Goal: Use online tool/utility

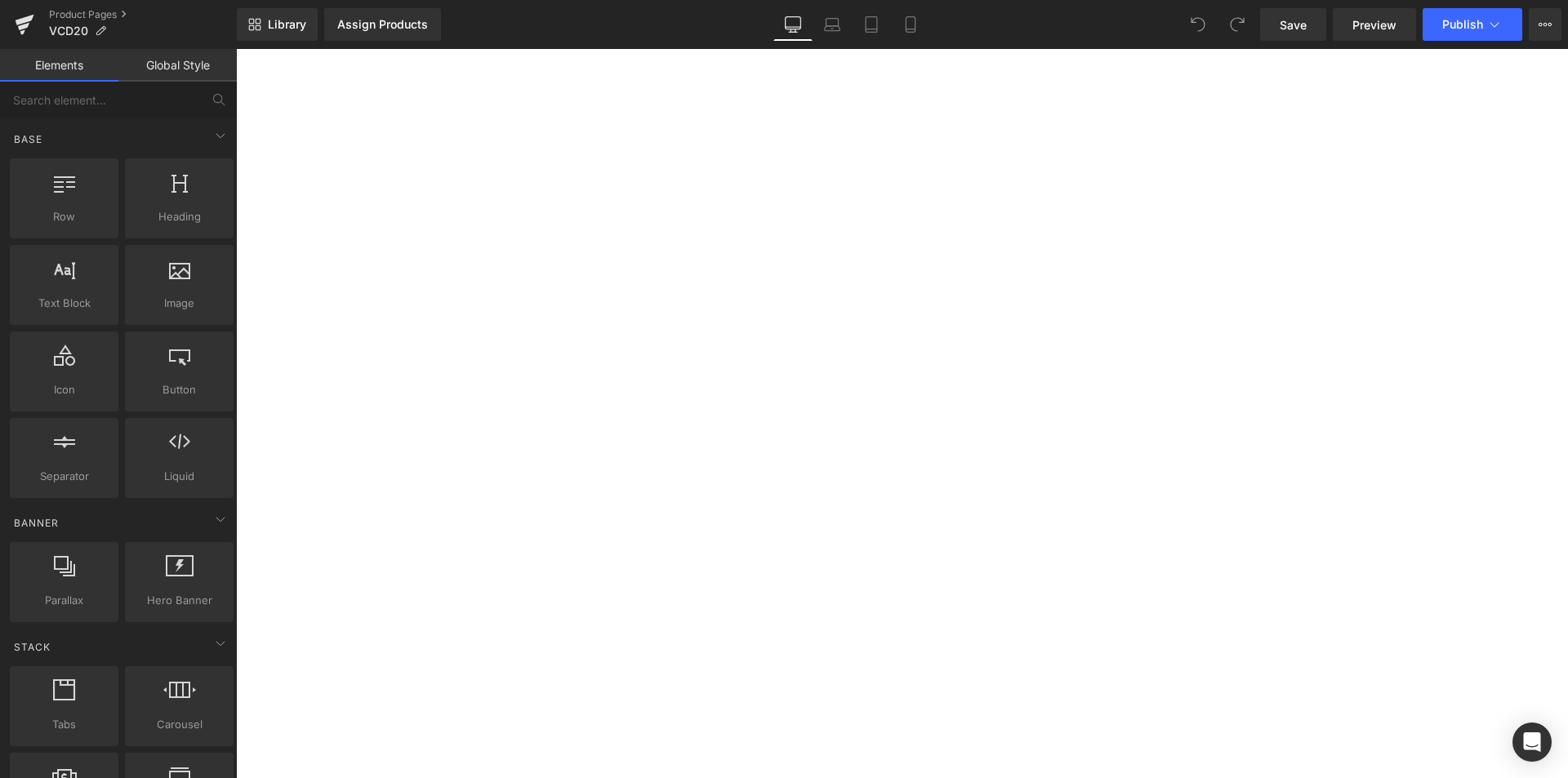
scroll to position [10497, 0]
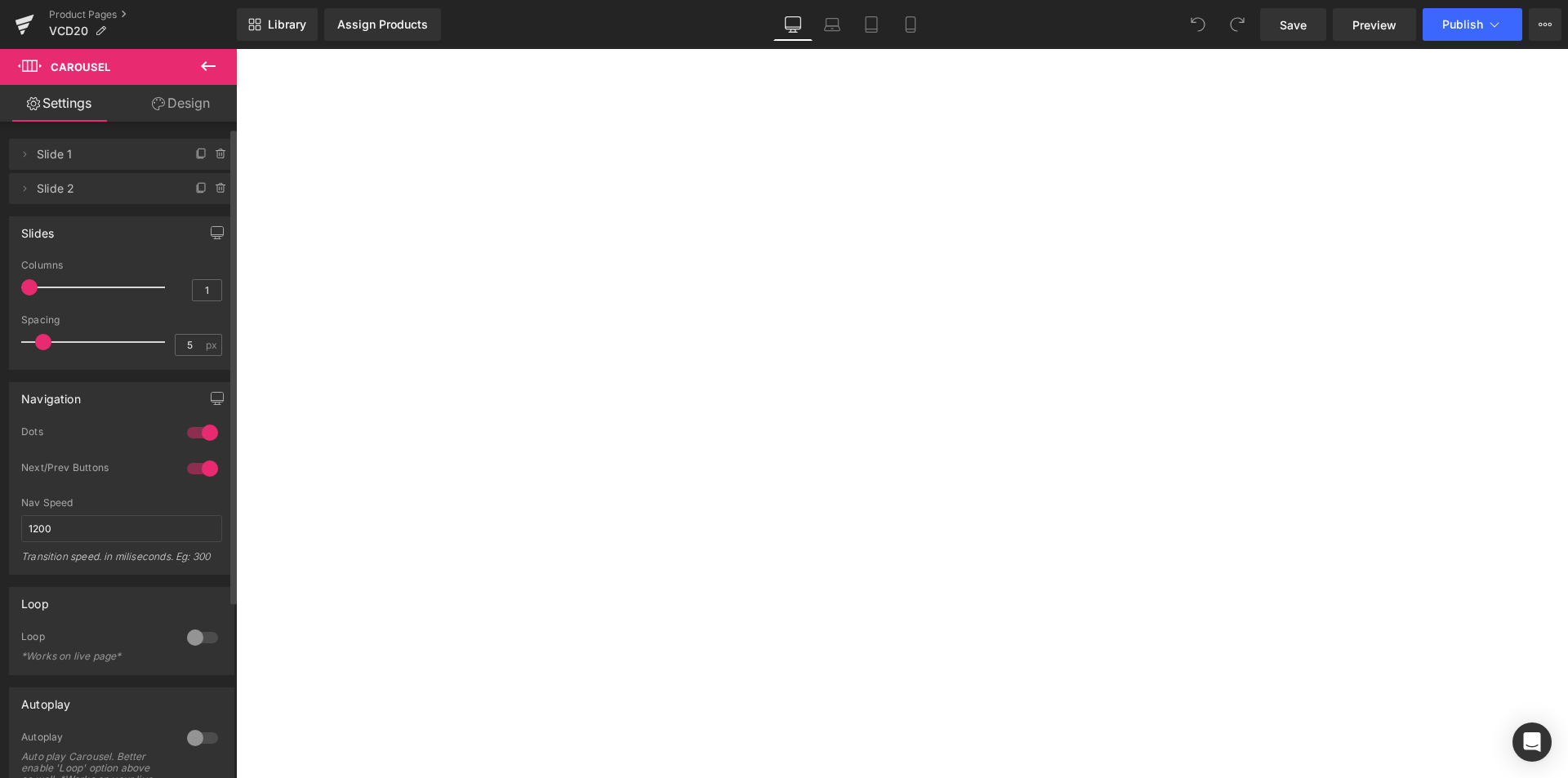
scroll to position [0, 0]
click at [150, 114] on link "Design" at bounding box center [181, 103] width 118 height 37
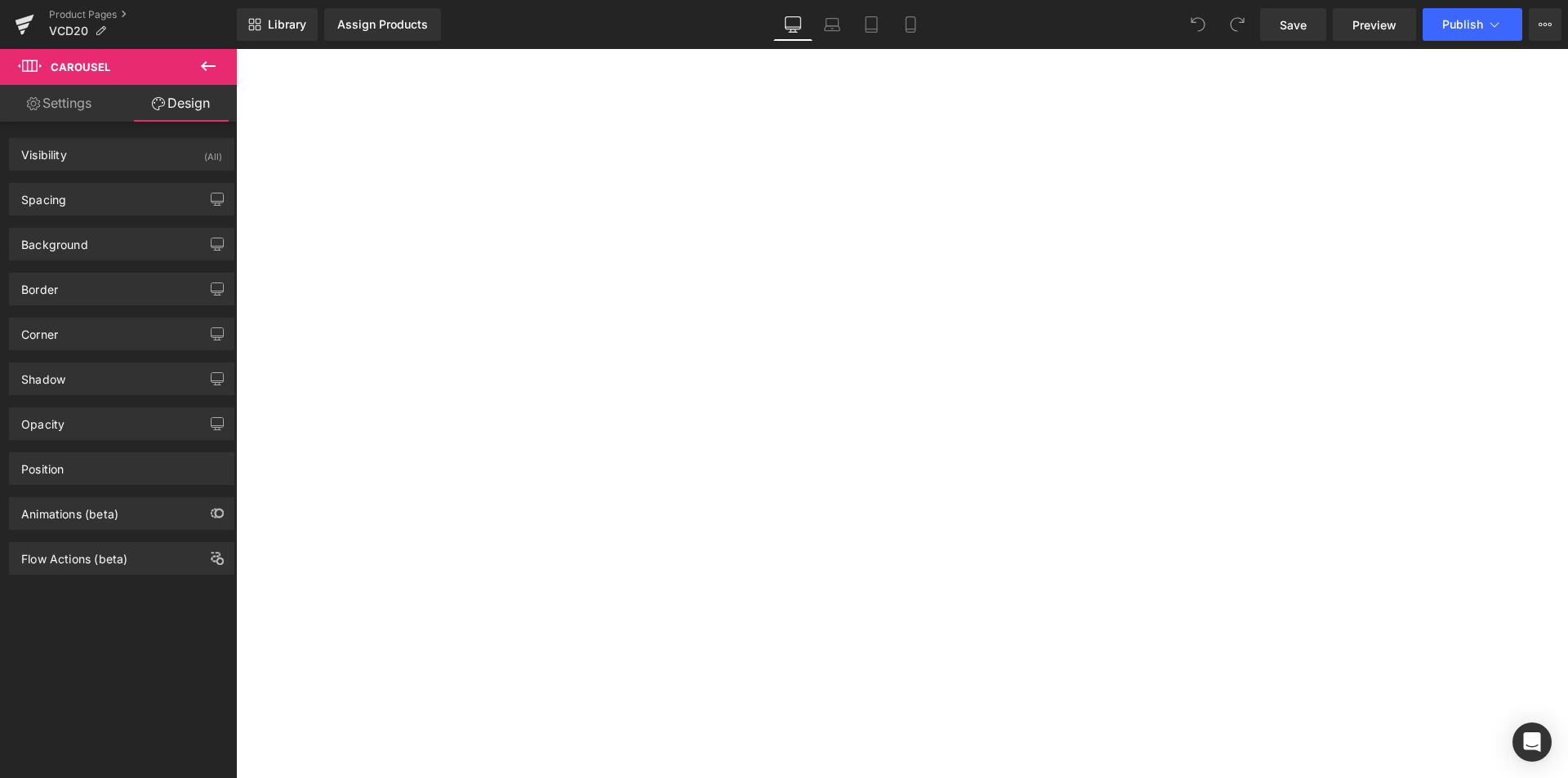
click at [49, 104] on link "Settings" at bounding box center [59, 103] width 118 height 37
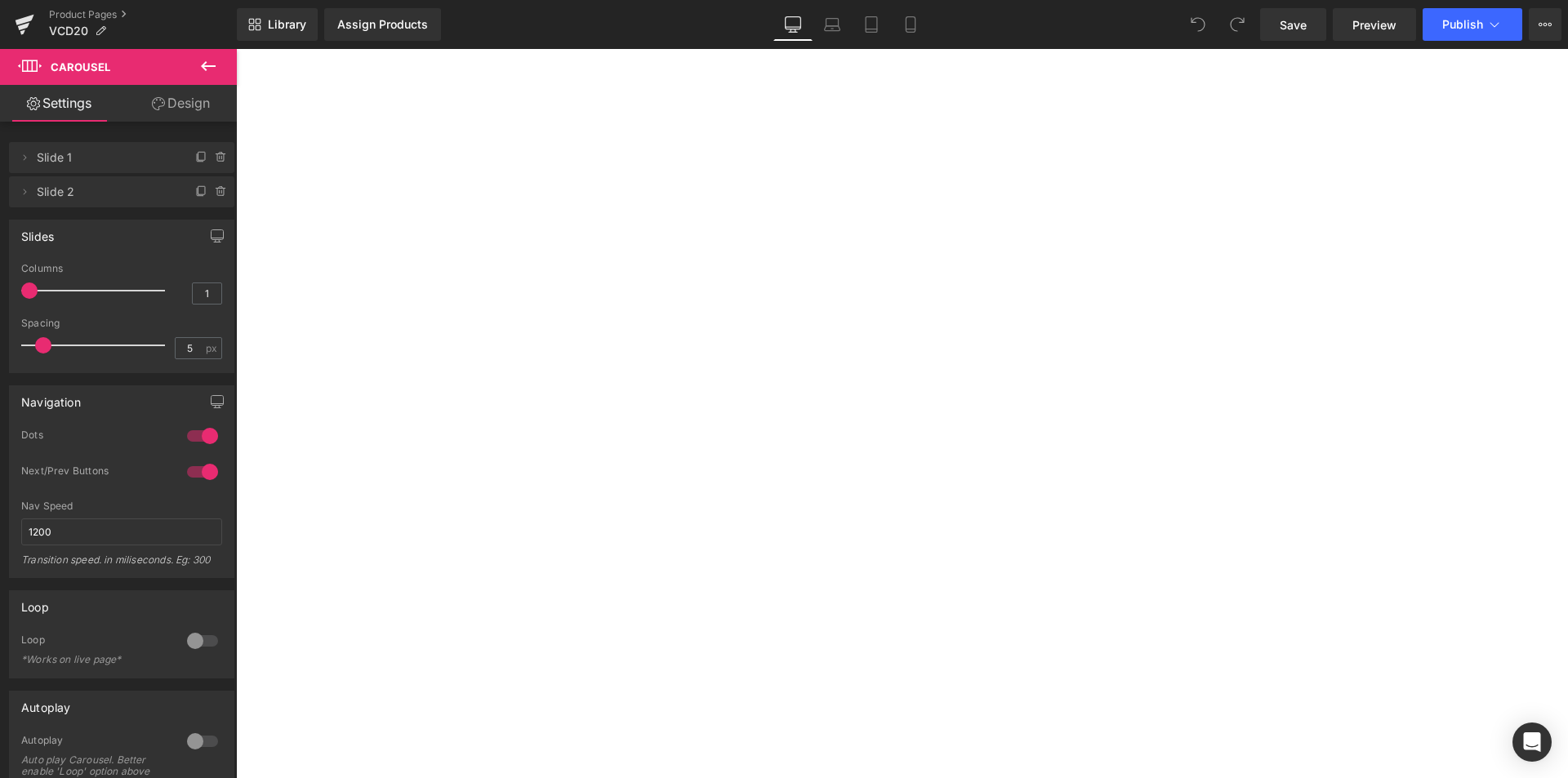
click at [236, 49] on icon at bounding box center [236, 49] width 0 height 0
click at [1357, 26] on span "Preview" at bounding box center [1375, 25] width 45 height 17
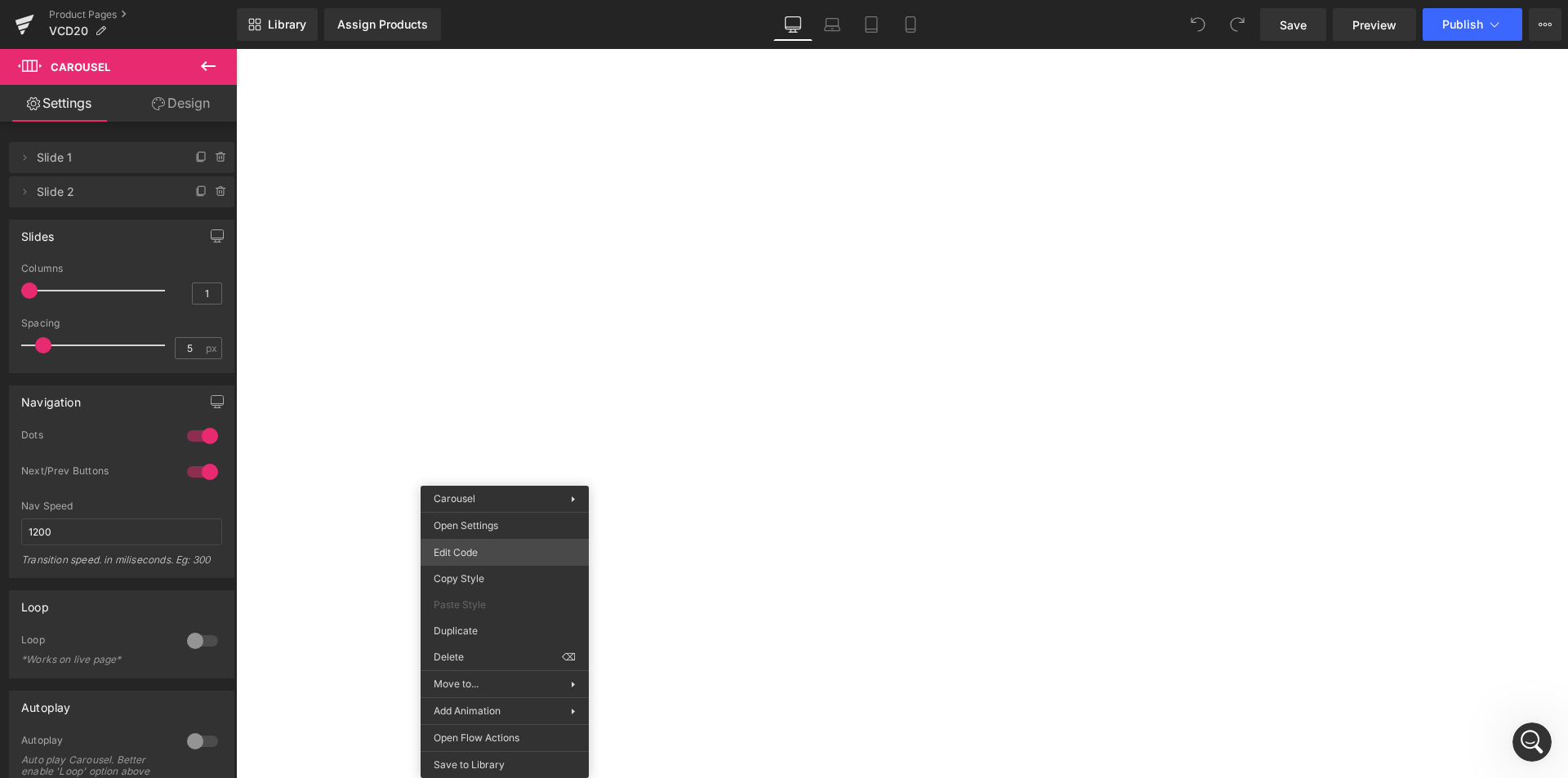
click at [494, 0] on div "You are previewing how the will restyle your page. You can not edit Elements in…" at bounding box center [784, 0] width 1568 height 0
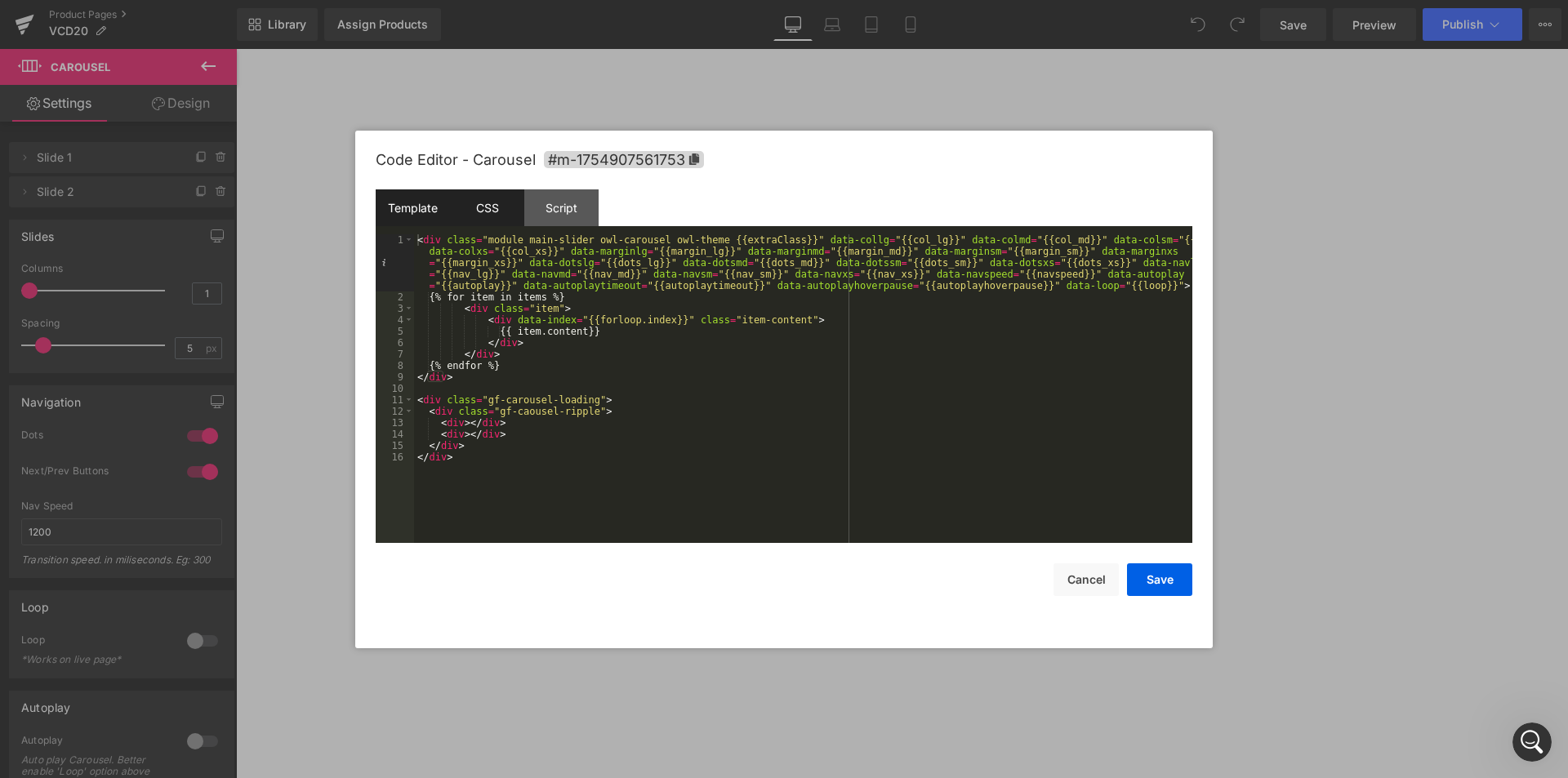
click at [501, 216] on div "CSS" at bounding box center [487, 207] width 75 height 37
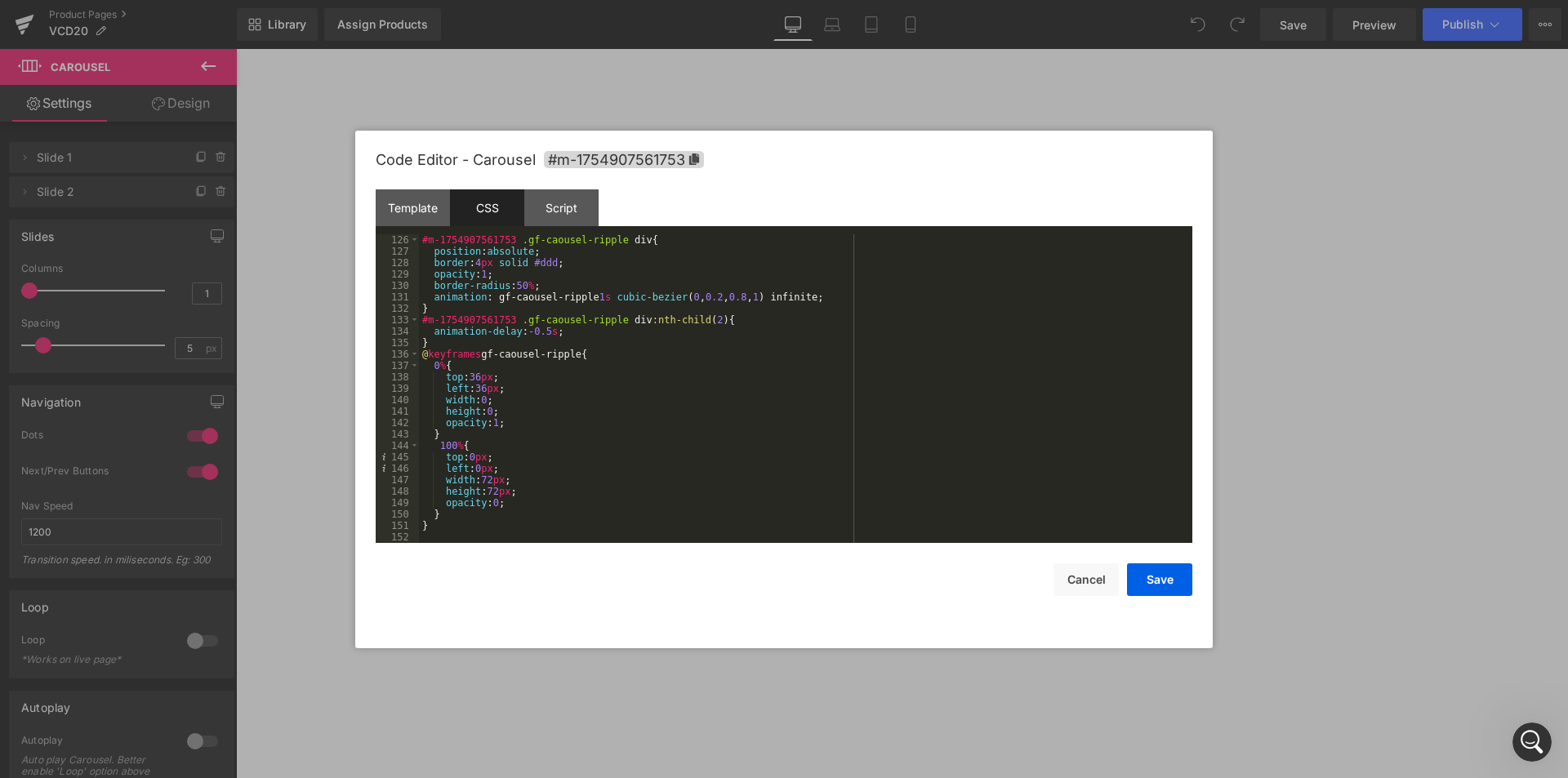
scroll to position [1428, 0]
click at [540, 219] on div "Script" at bounding box center [561, 207] width 75 height 37
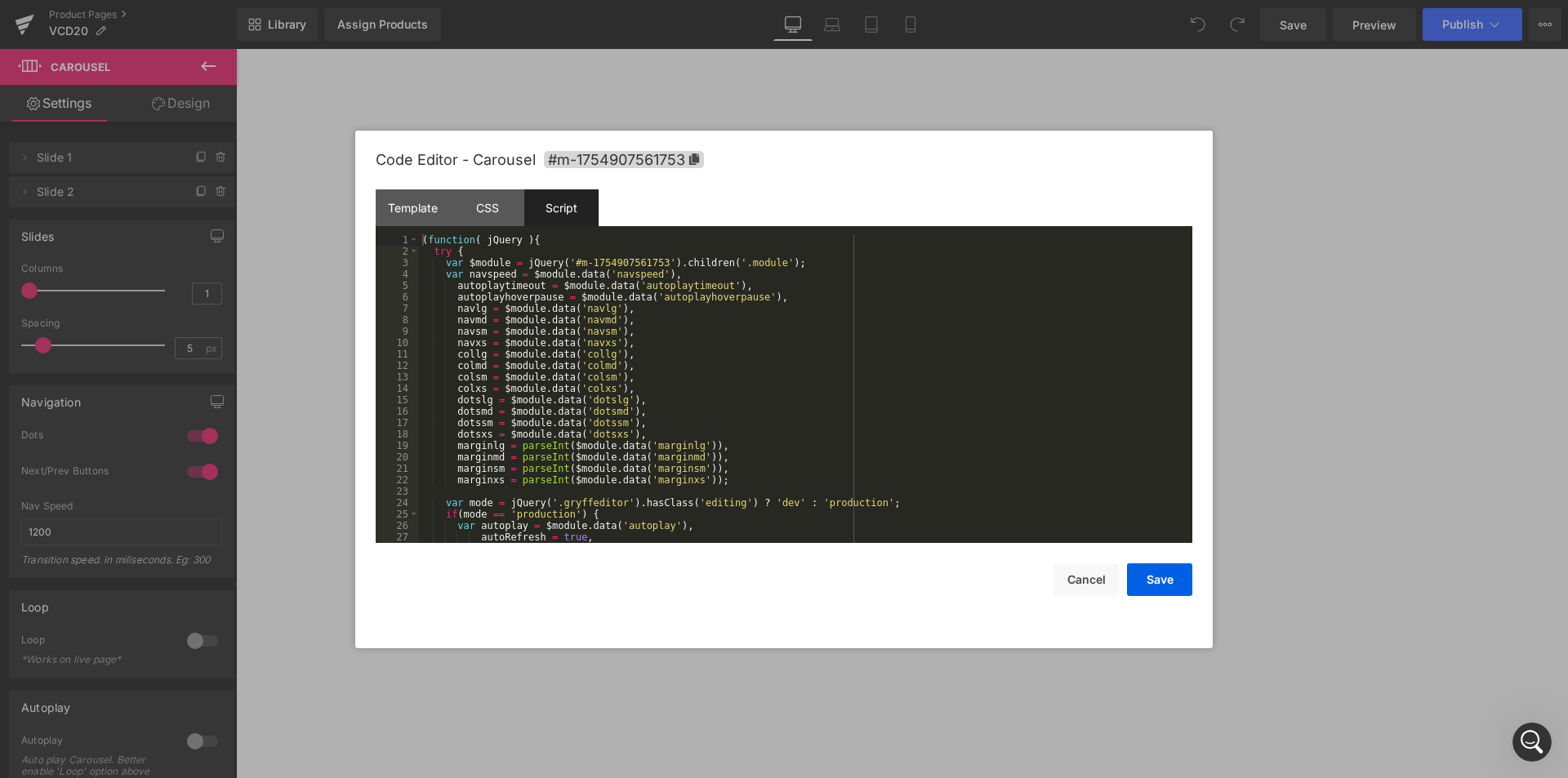
scroll to position [0, 0]
click at [1091, 591] on button "Cancel" at bounding box center [1087, 579] width 65 height 33
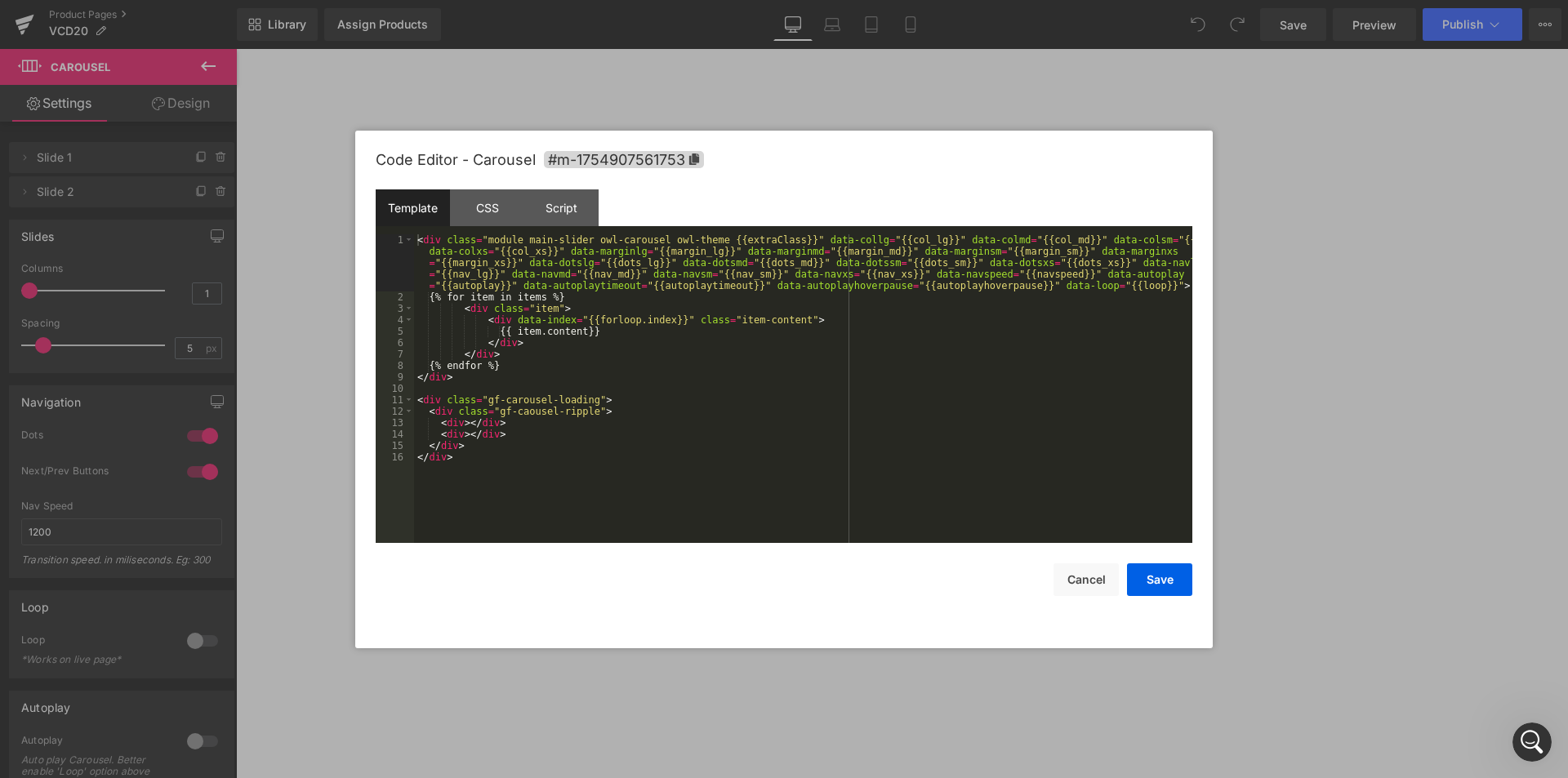
click at [856, 0] on div "You are previewing how the will restyle your page. You can not edit Elements in…" at bounding box center [784, 0] width 1568 height 0
click at [505, 223] on div "CSS" at bounding box center [487, 207] width 75 height 37
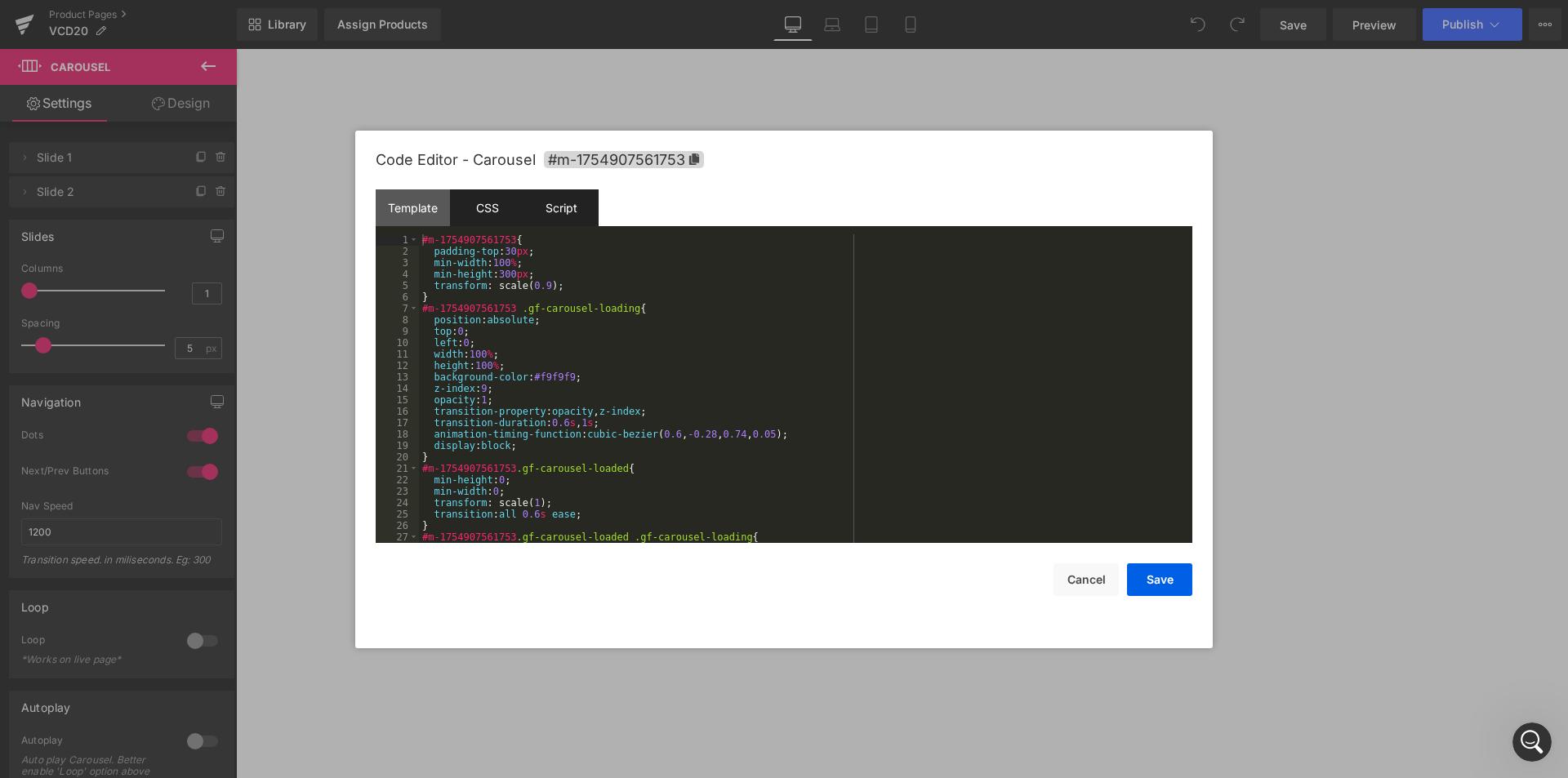
click at [556, 223] on div "Script" at bounding box center [561, 207] width 75 height 37
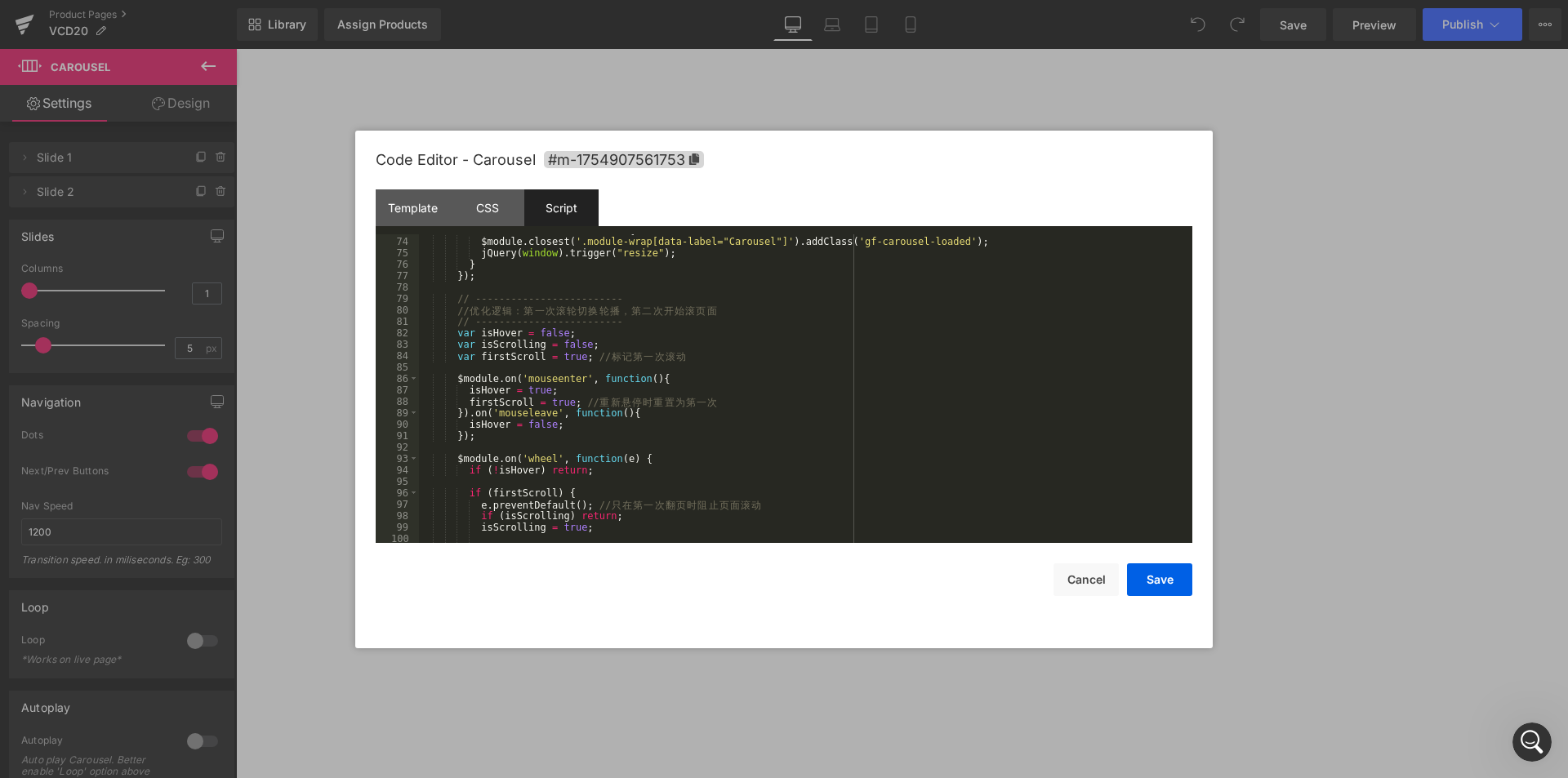
scroll to position [880, 0]
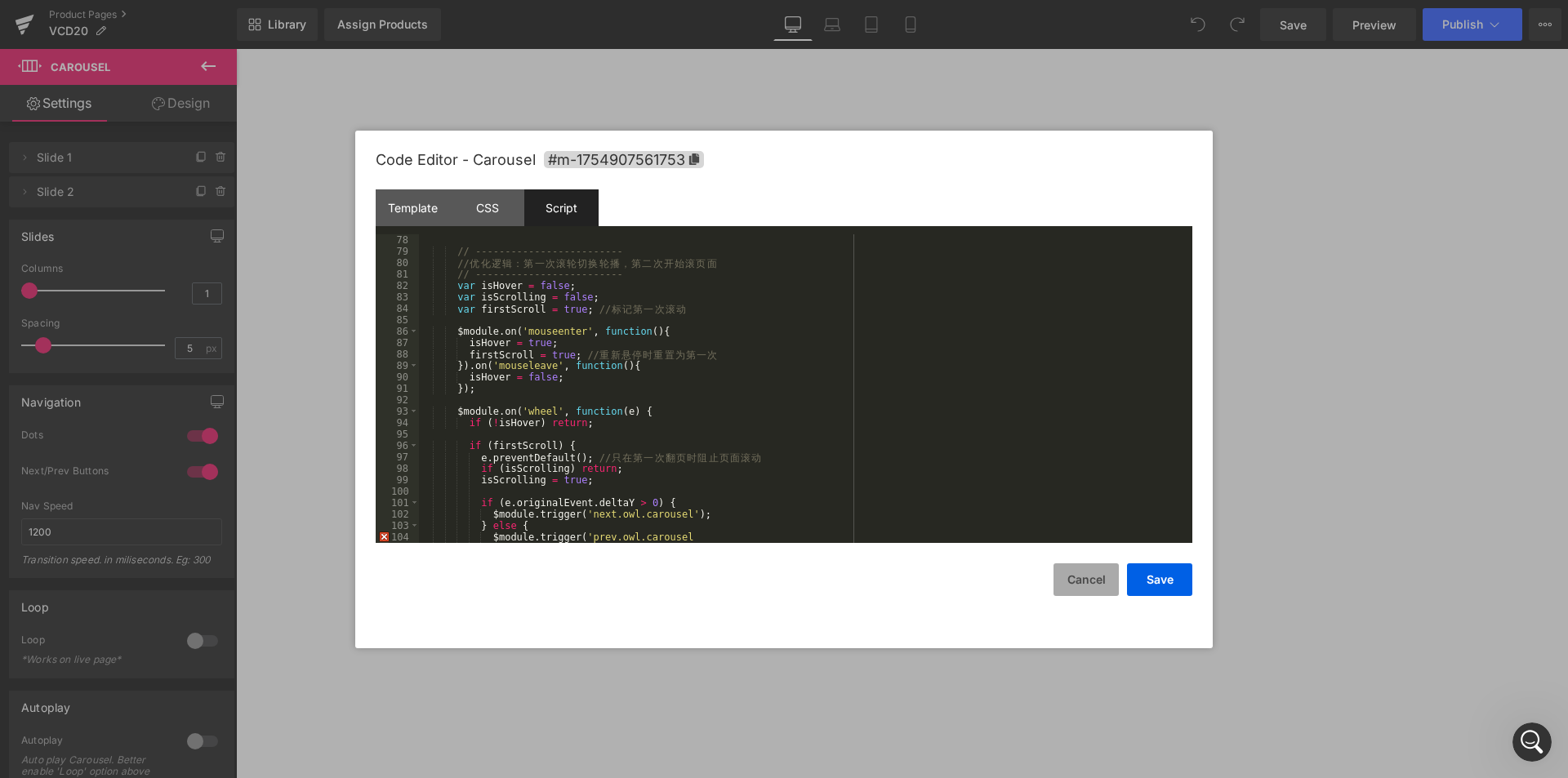
click at [1061, 590] on button "Cancel" at bounding box center [1087, 579] width 65 height 33
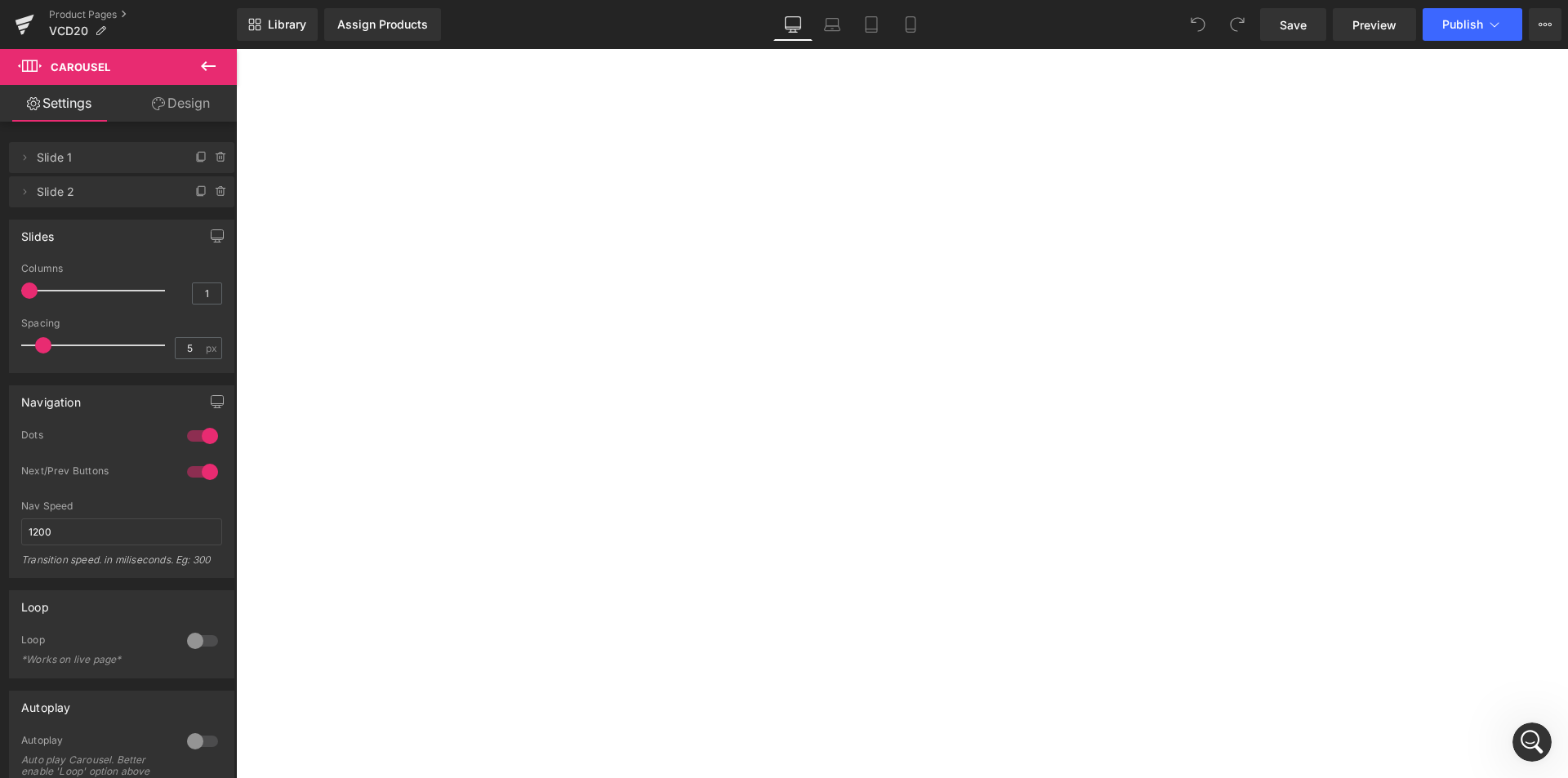
click at [206, 57] on icon at bounding box center [208, 66] width 20 height 20
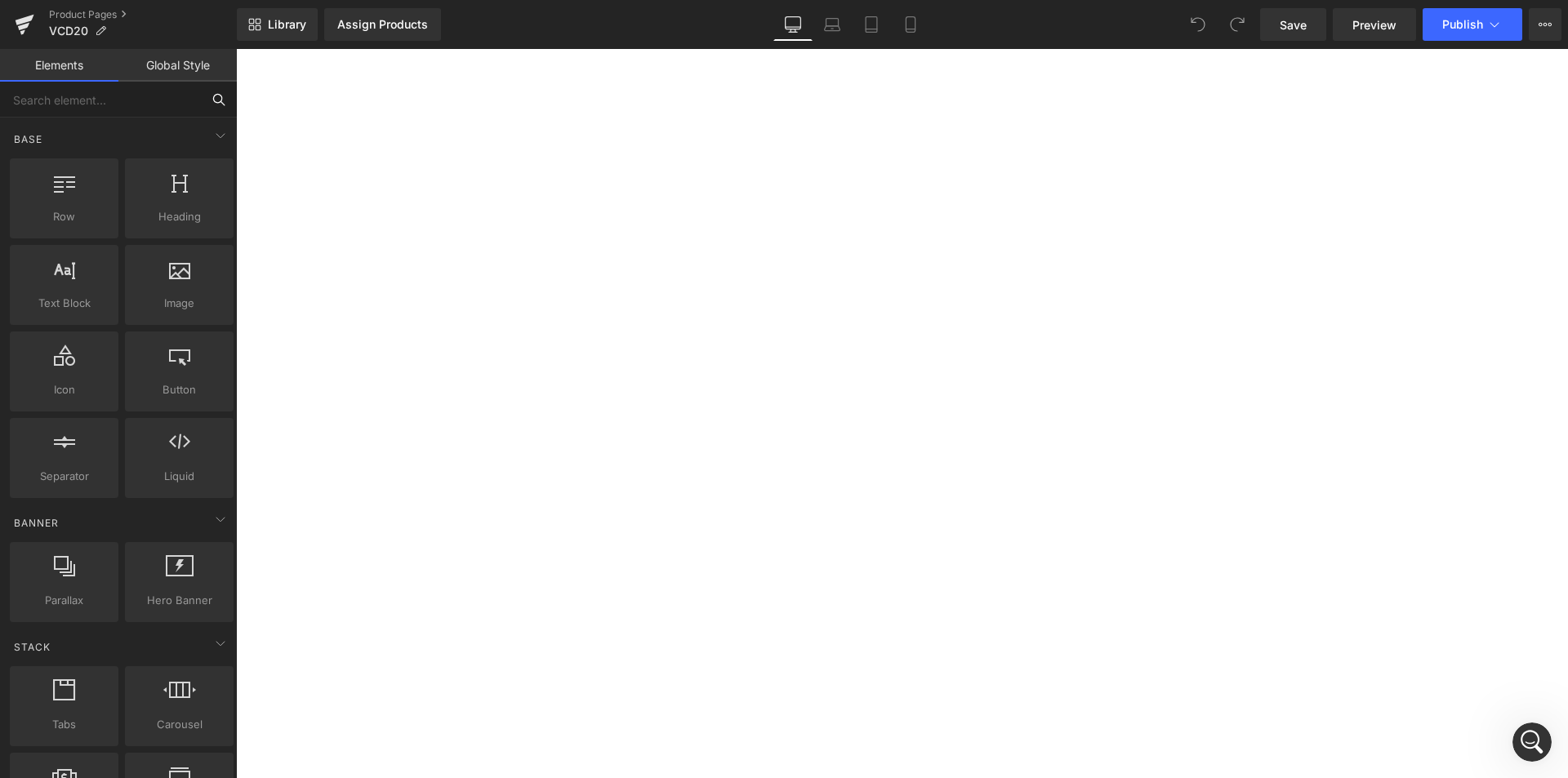
click at [101, 83] on input "text" at bounding box center [100, 99] width 201 height 36
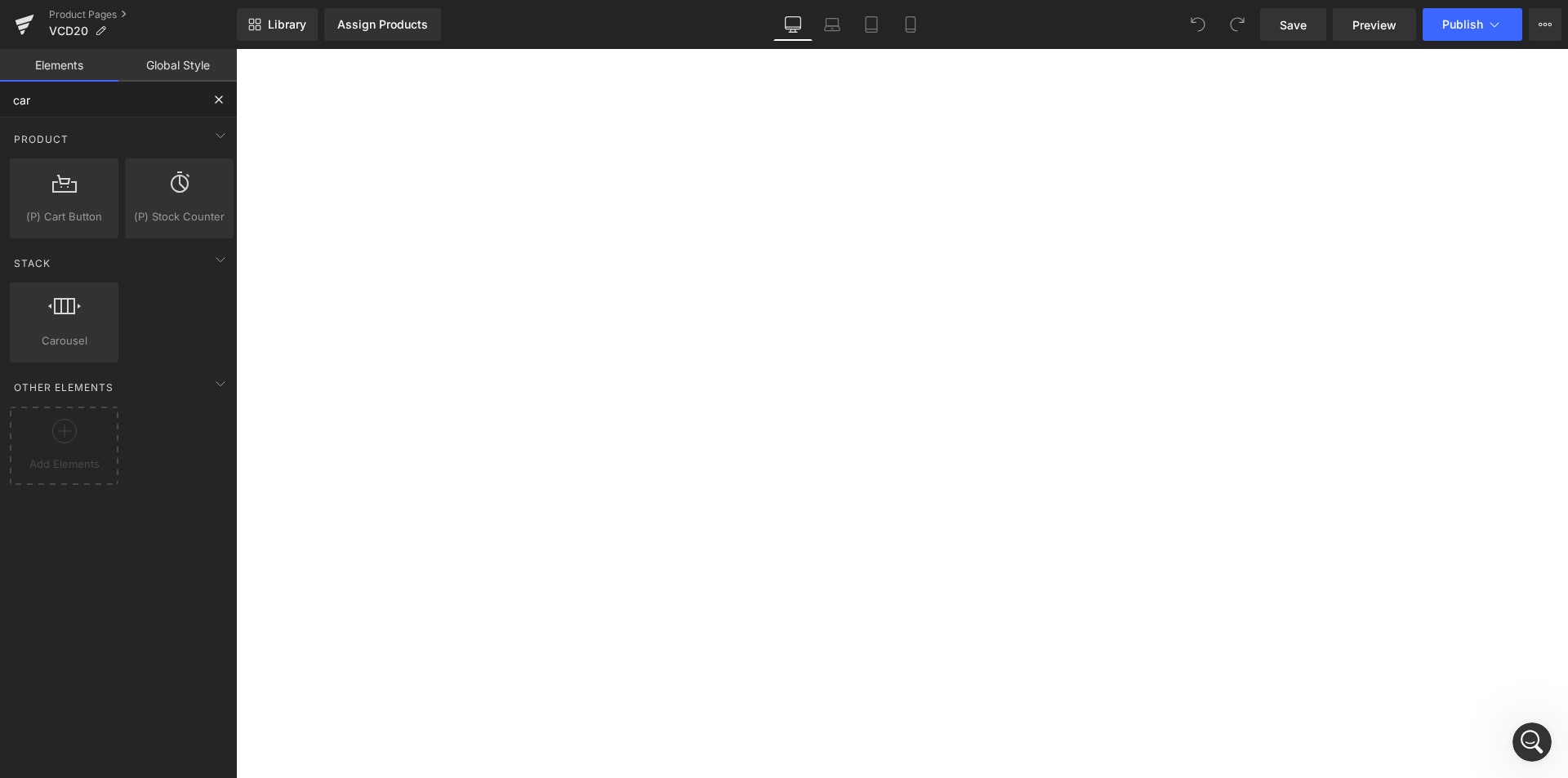
type input "caro"
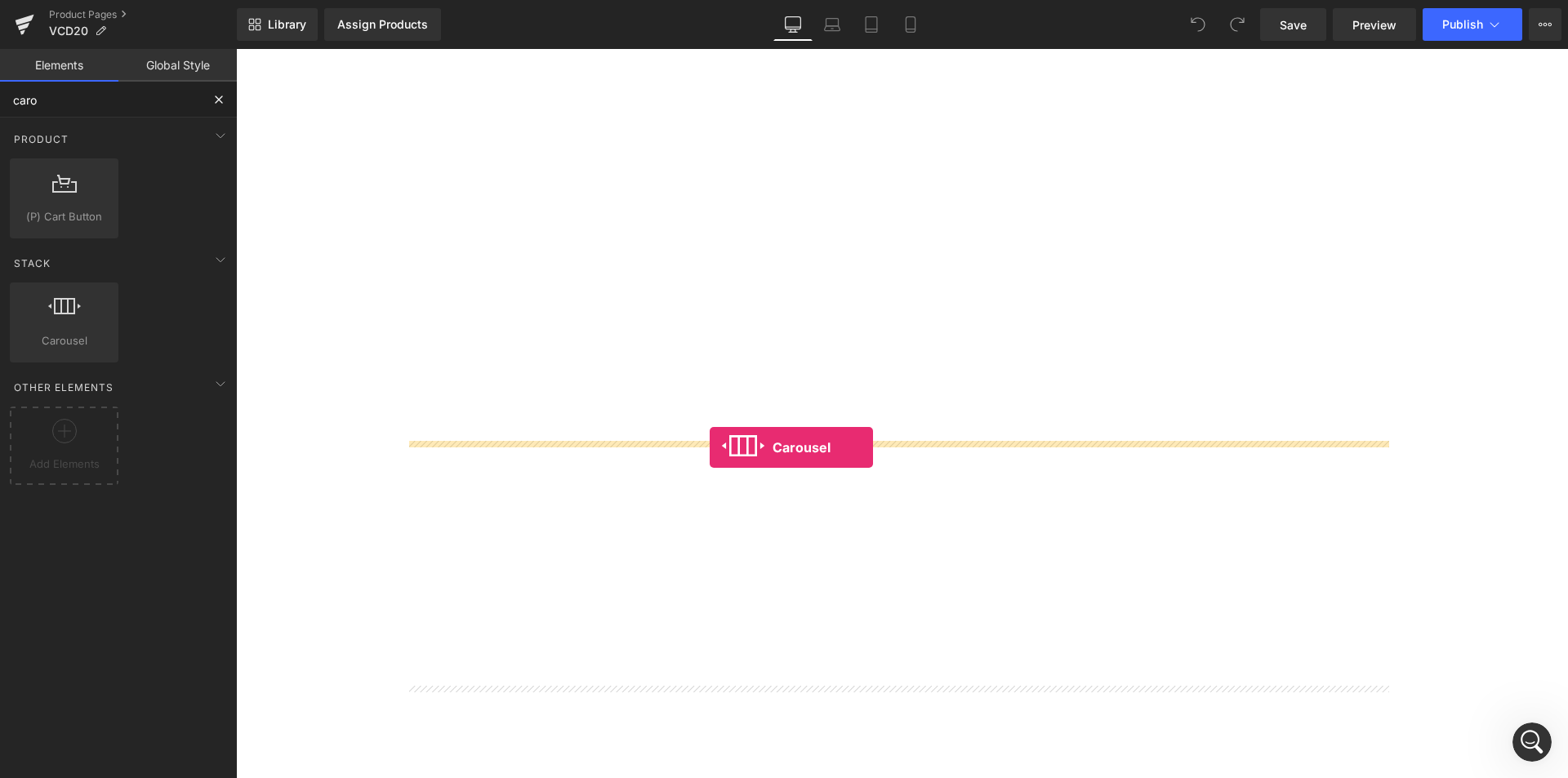
drag, startPoint x: 292, startPoint y: 393, endPoint x: 710, endPoint y: 448, distance: 421.6
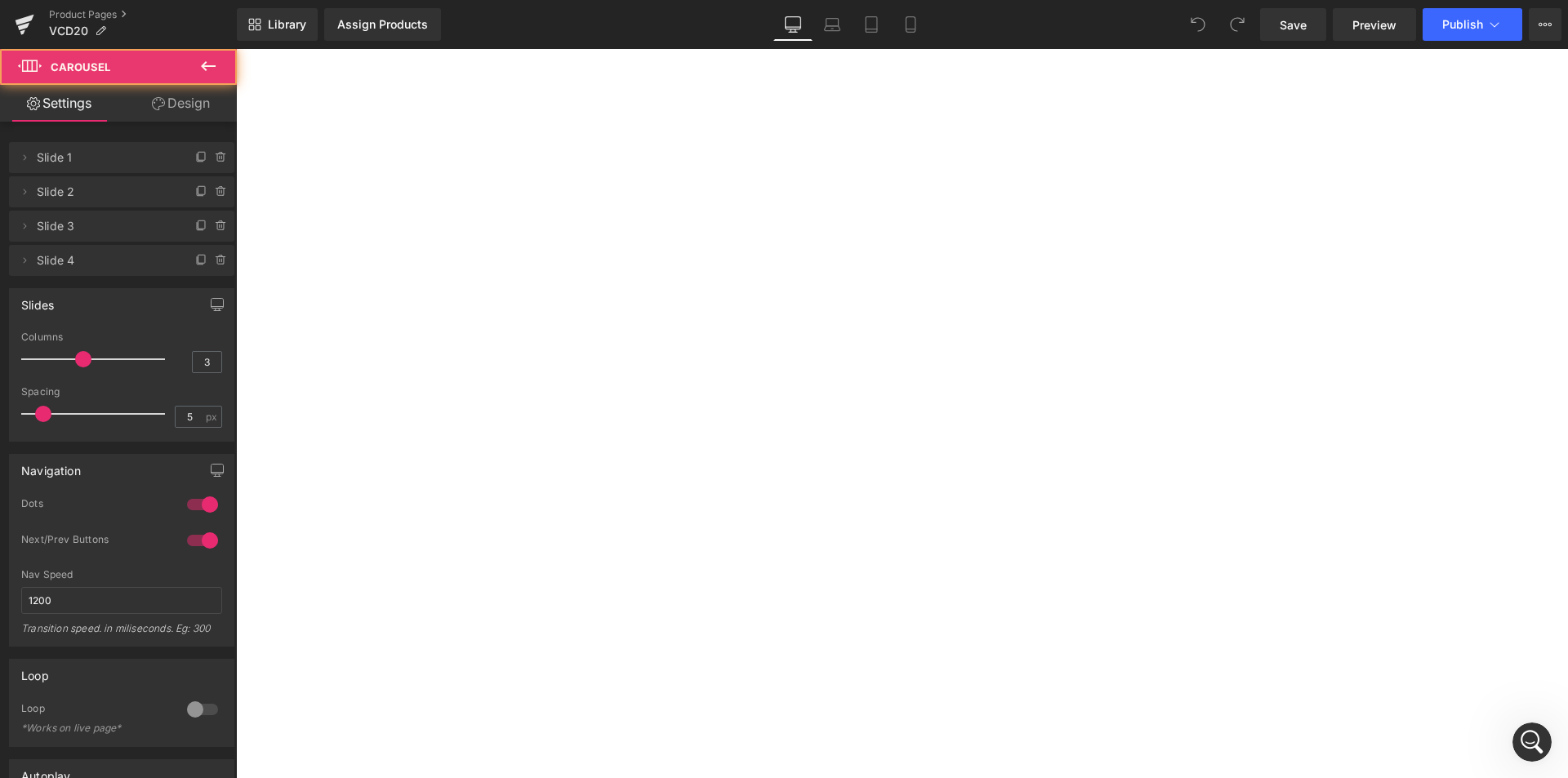
scroll to position [7505, 0]
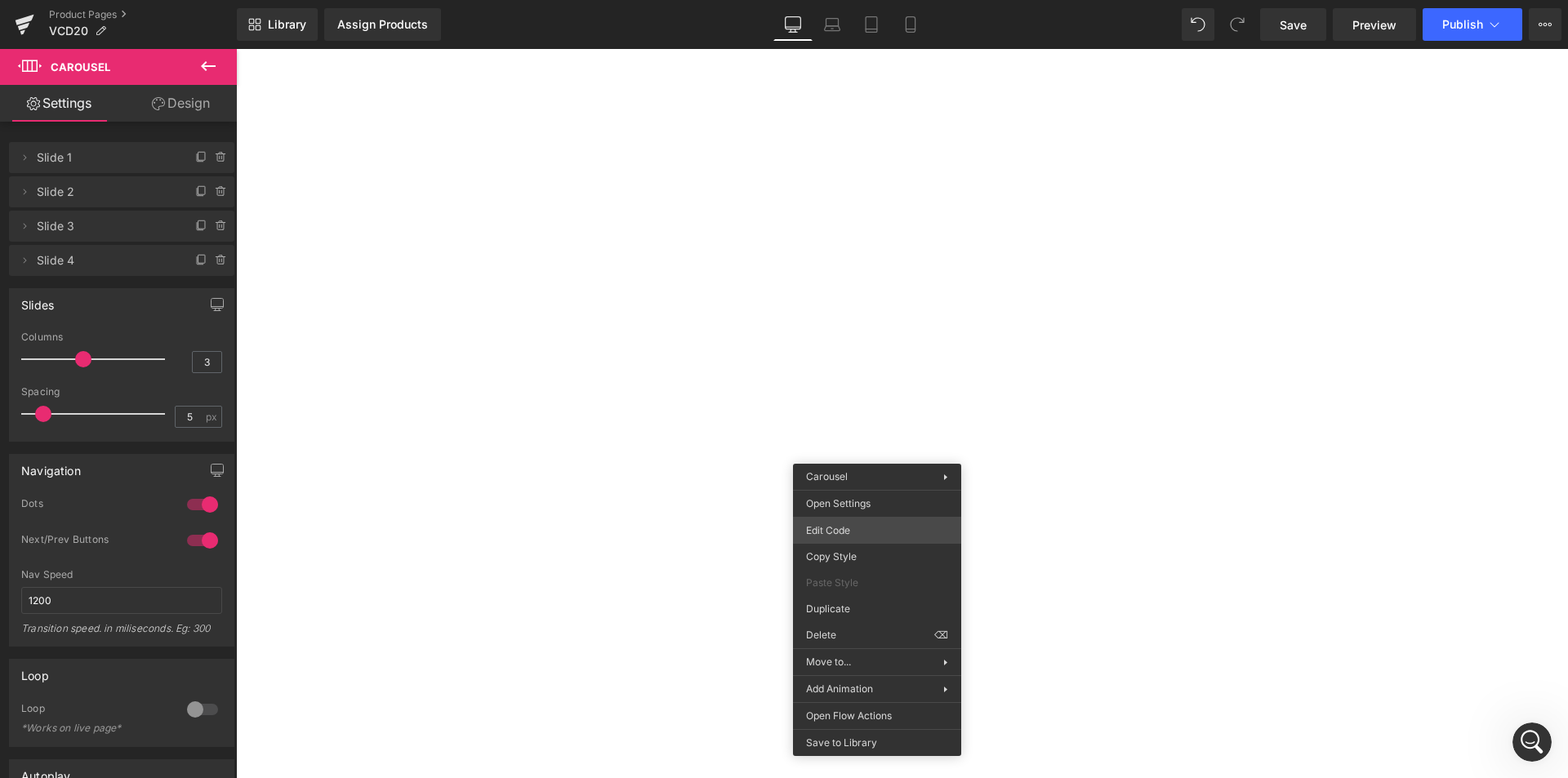
click at [882, 0] on div "Carousel You are previewing how the will restyle your page. You can not edit El…" at bounding box center [784, 0] width 1568 height 0
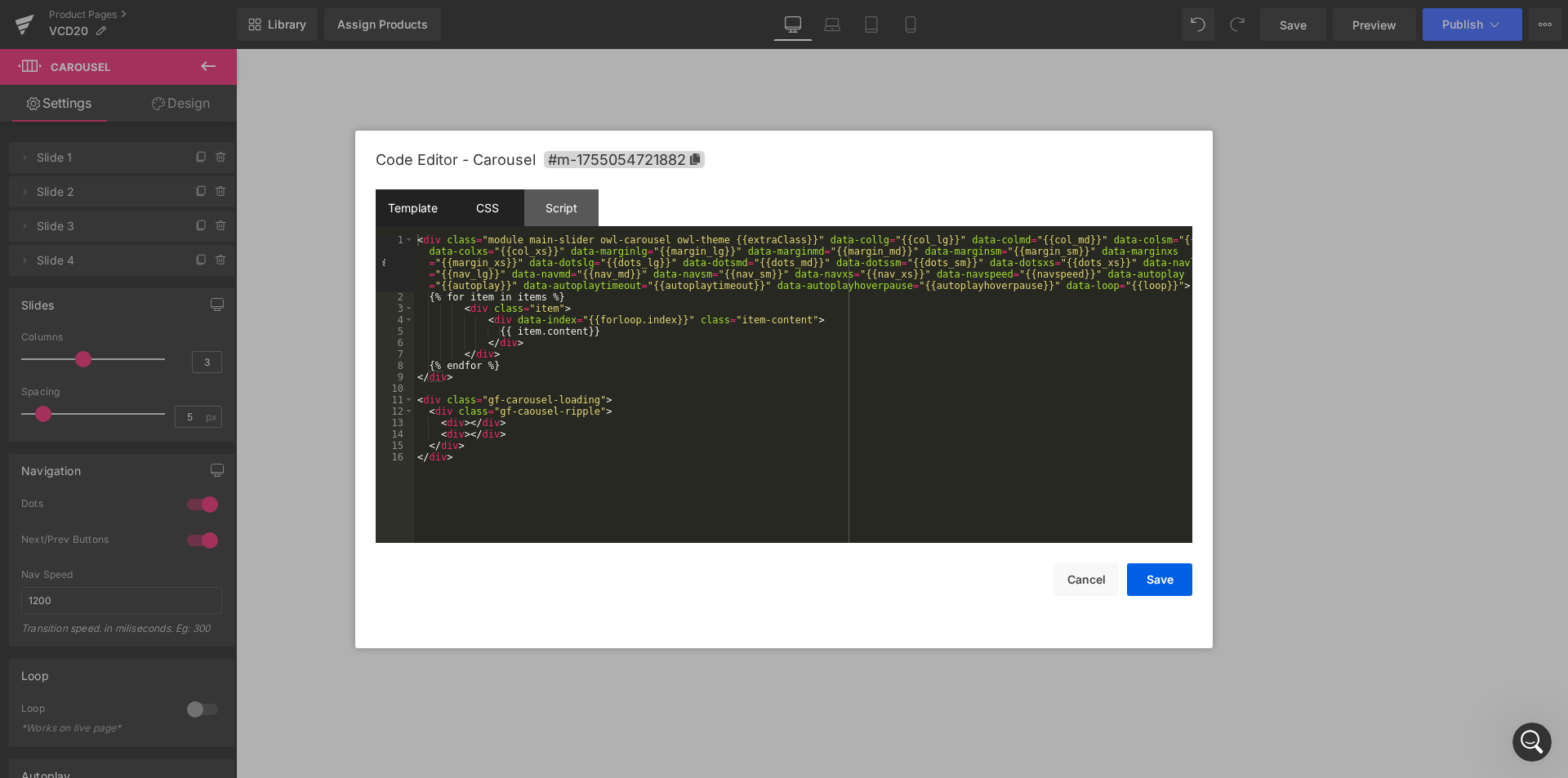
click at [486, 204] on div "CSS" at bounding box center [487, 207] width 75 height 37
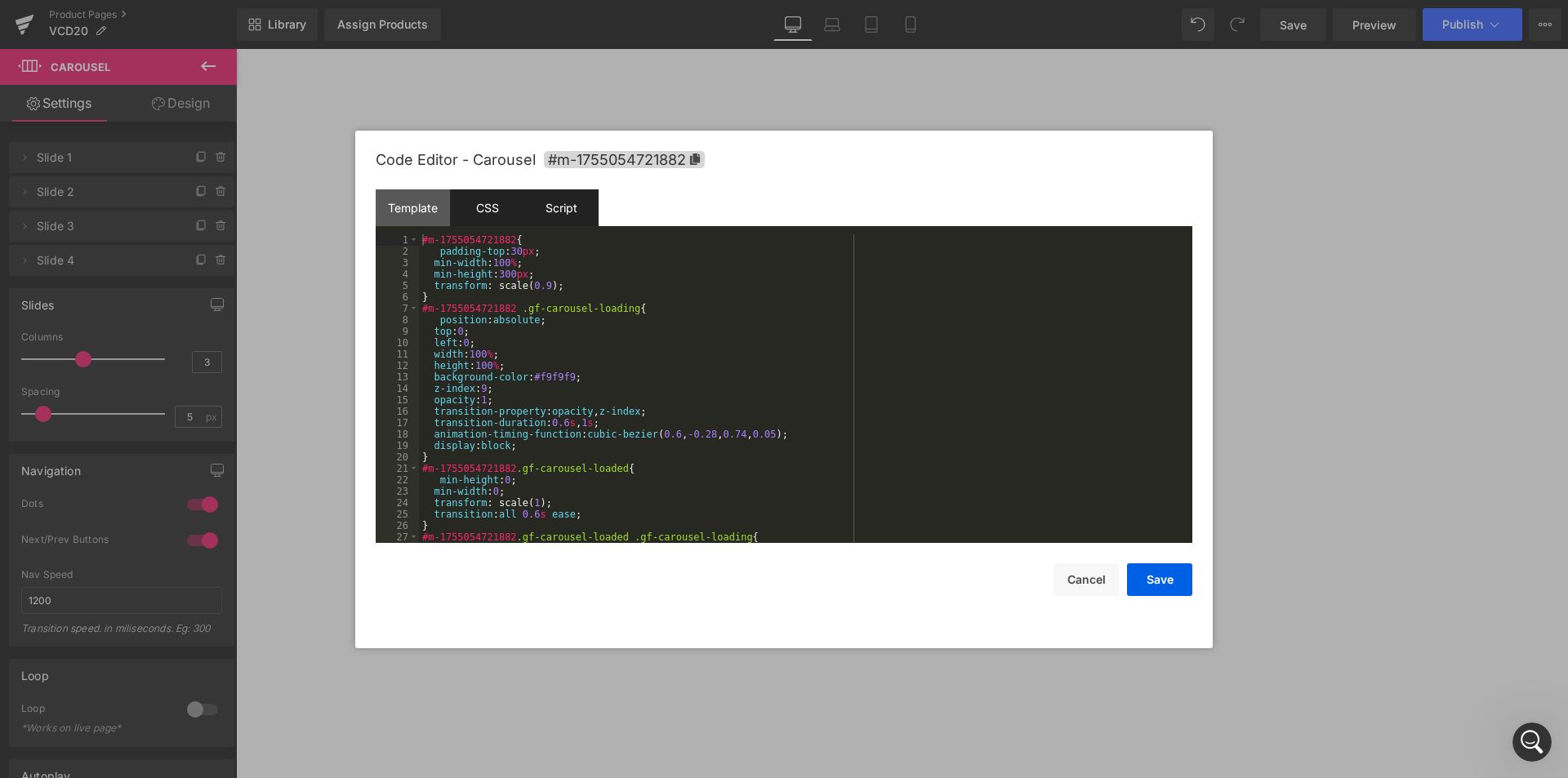
click at [546, 205] on div "Script" at bounding box center [561, 207] width 75 height 37
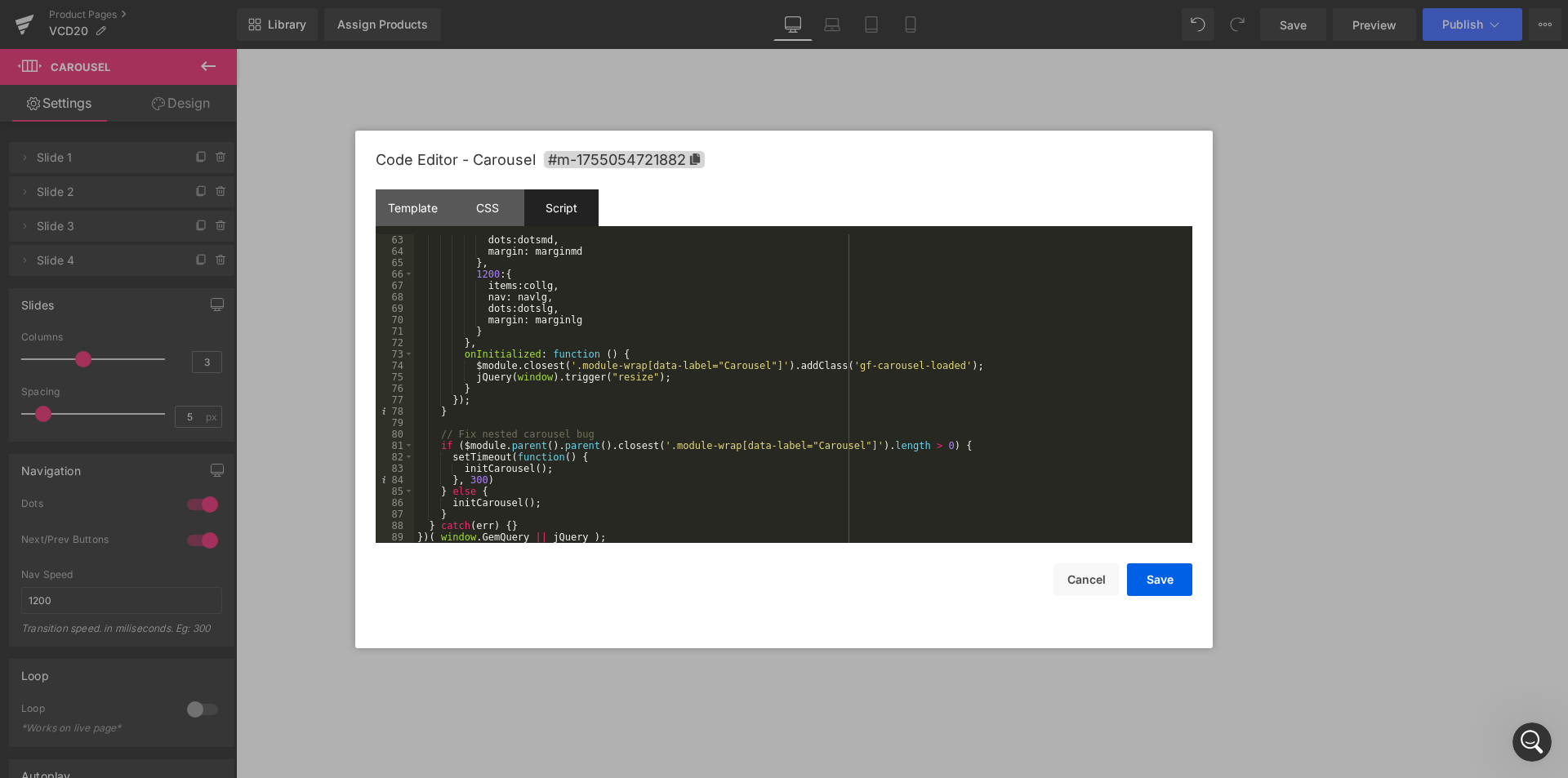
scroll to position [709, 0]
click at [1094, 590] on button "Cancel" at bounding box center [1087, 579] width 65 height 33
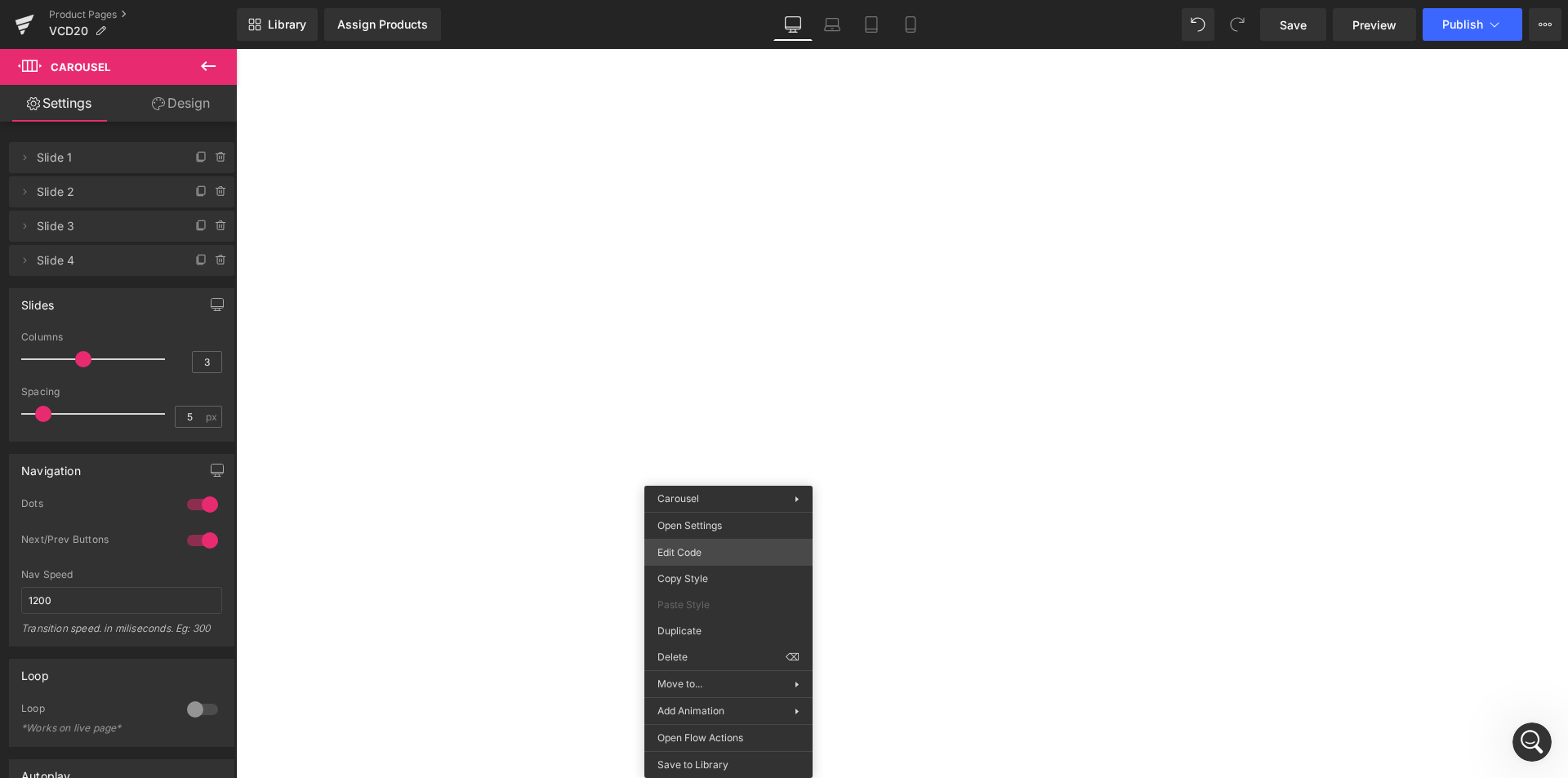
click at [720, 0] on div "Carousel You are previewing how the will restyle your page. You can not edit El…" at bounding box center [784, 0] width 1568 height 0
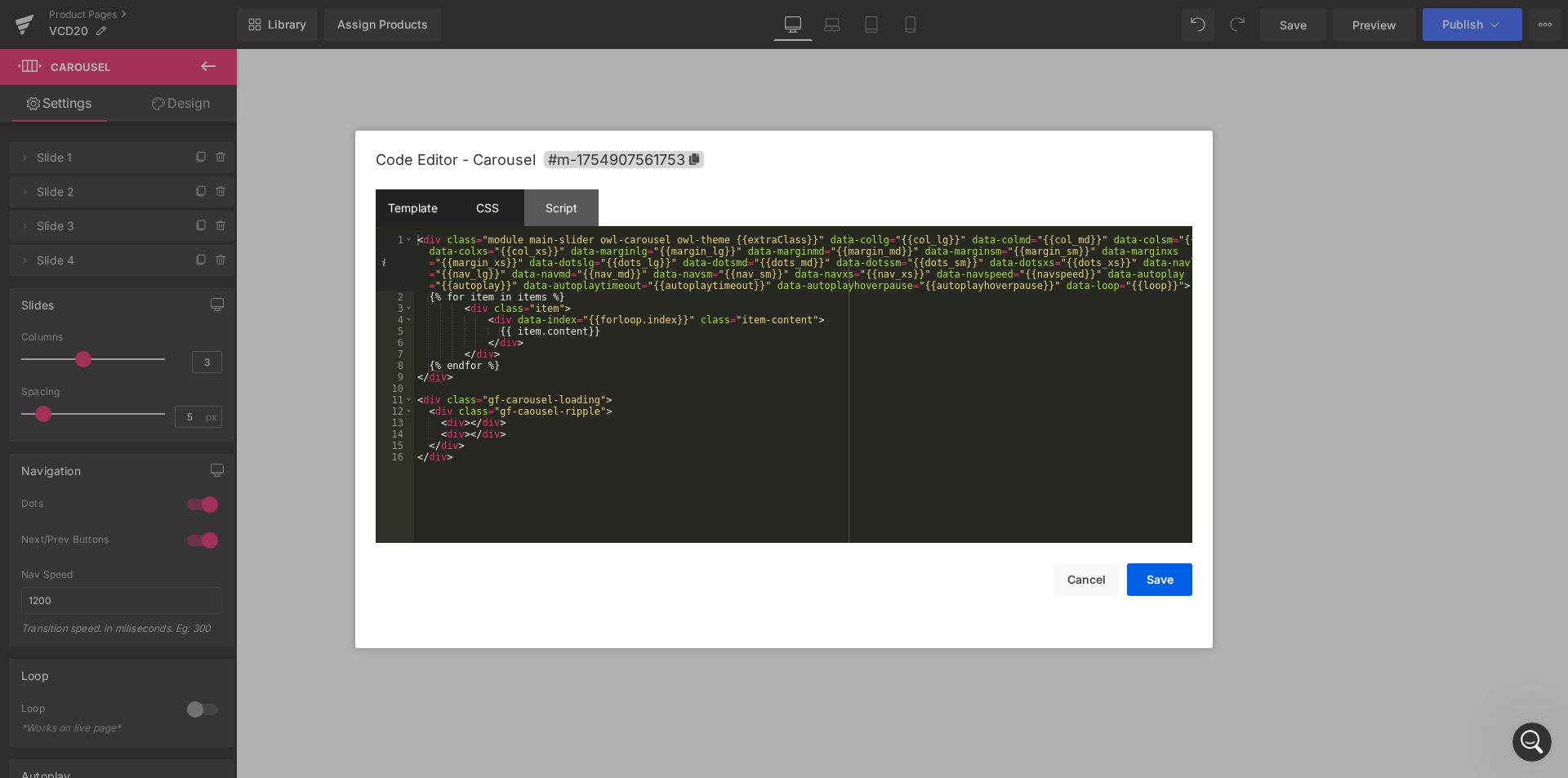
click at [489, 206] on div "CSS" at bounding box center [487, 207] width 75 height 37
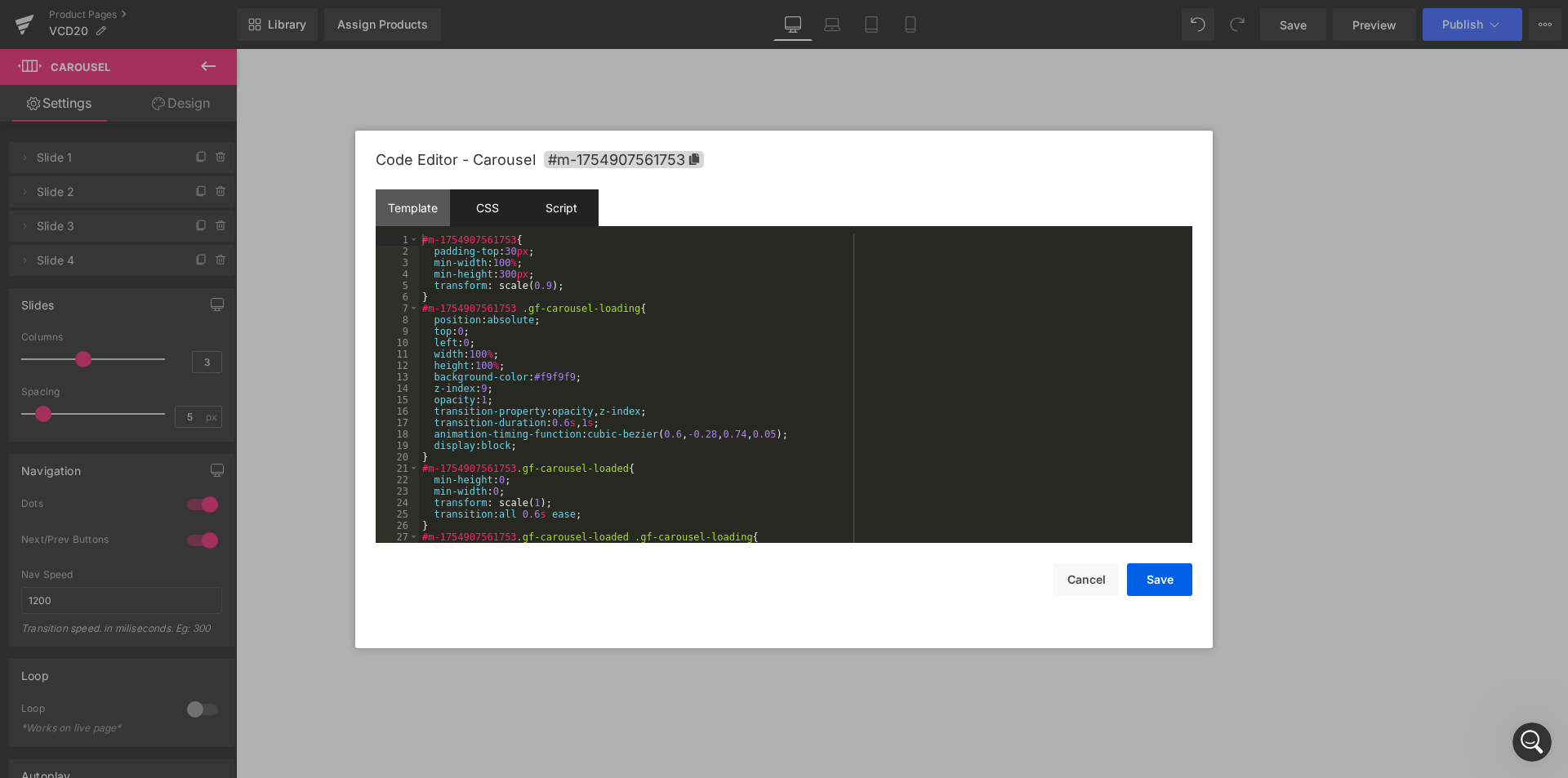
click at [576, 217] on div "Script" at bounding box center [561, 207] width 75 height 37
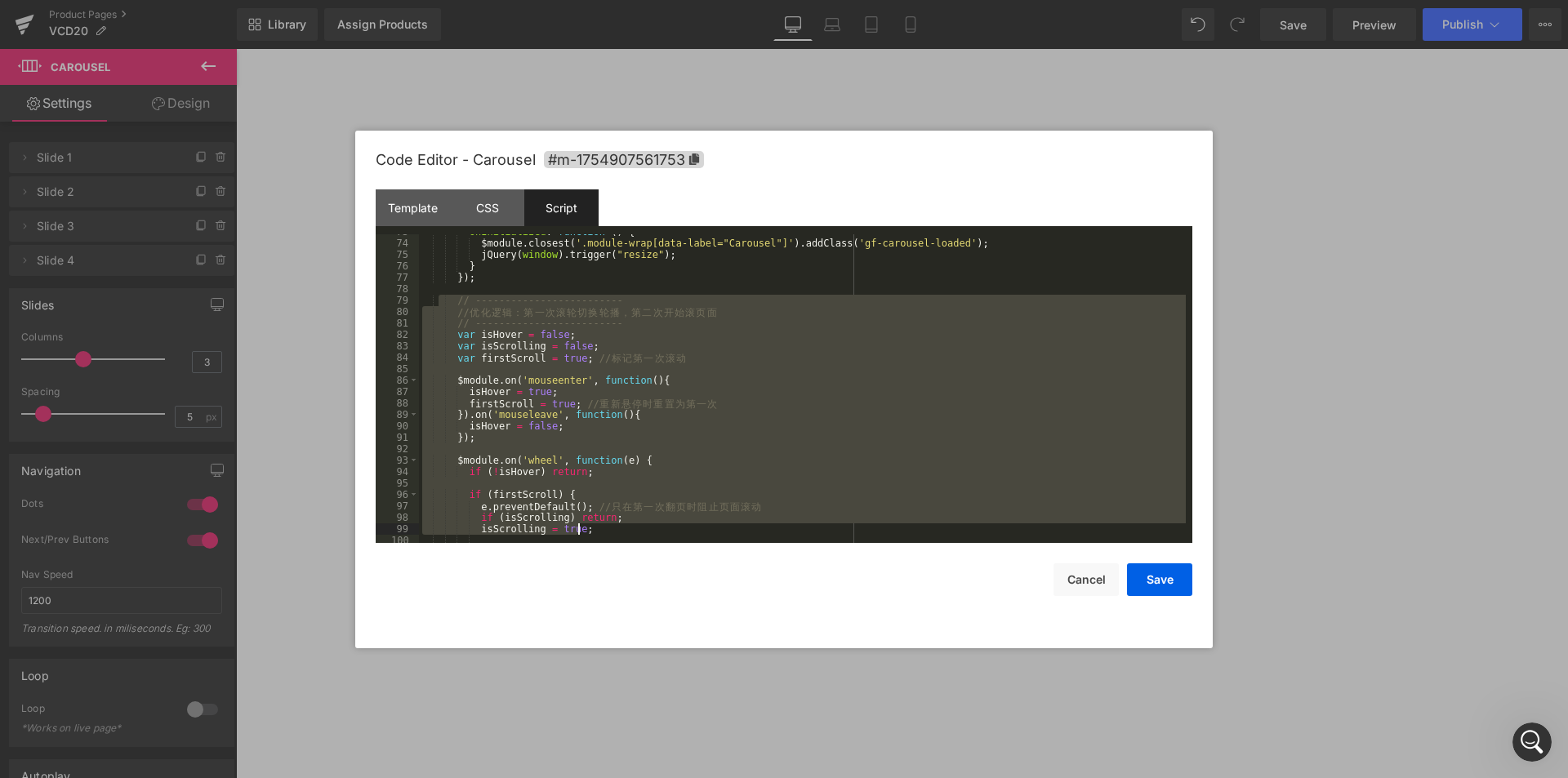
scroll to position [880, 0]
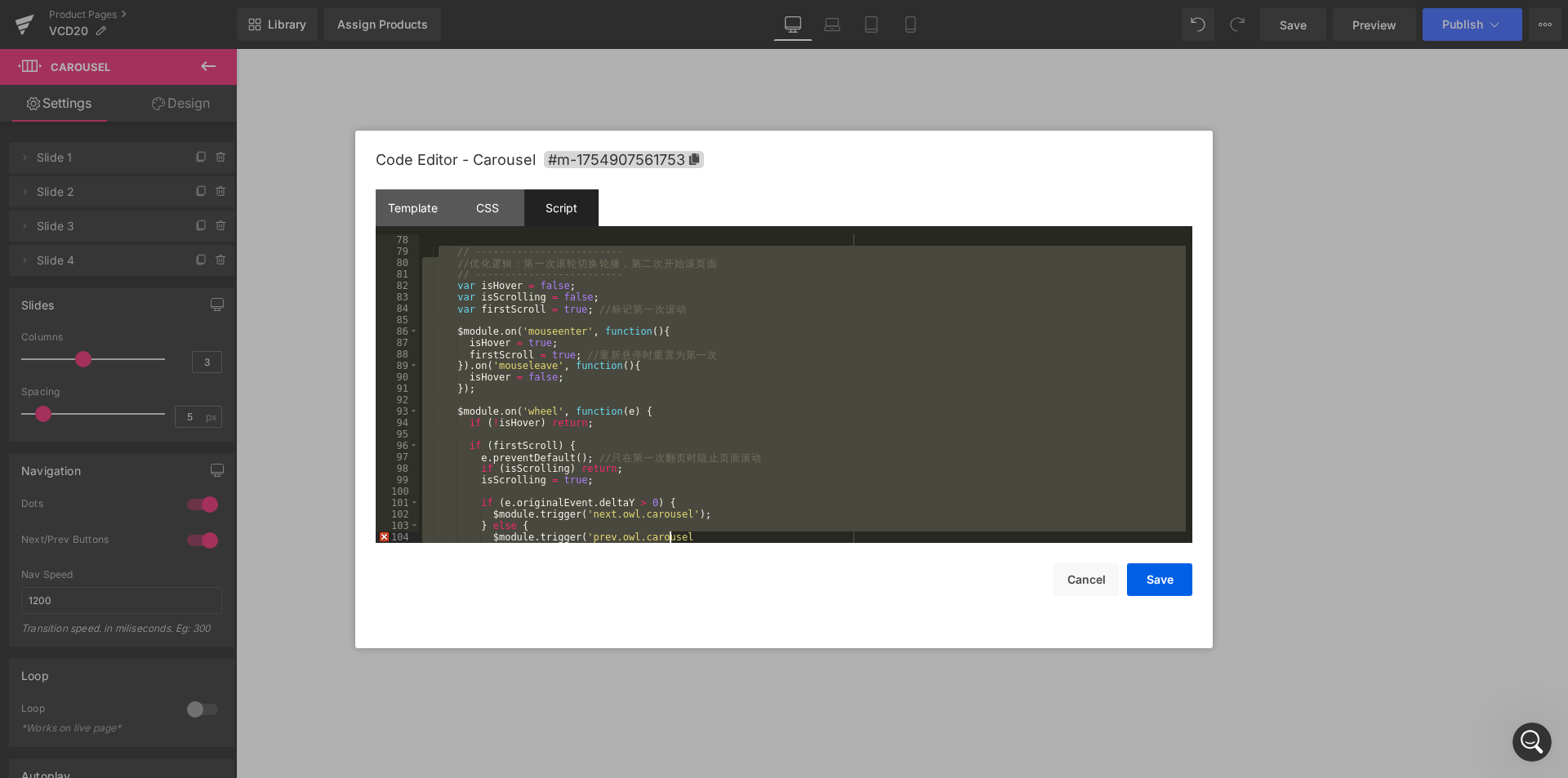
drag, startPoint x: 440, startPoint y: 344, endPoint x: 739, endPoint y: 540, distance: 357.5
click at [739, 540] on div "// ------------------------- // 优 化 逻 辑 ： 第 一 次 滚 轮 切 换 轮 播 ， 第 二 次 开 始 滚 页 面 /…" at bounding box center [802, 400] width 767 height 331
click at [1091, 580] on button "Cancel" at bounding box center [1087, 579] width 65 height 33
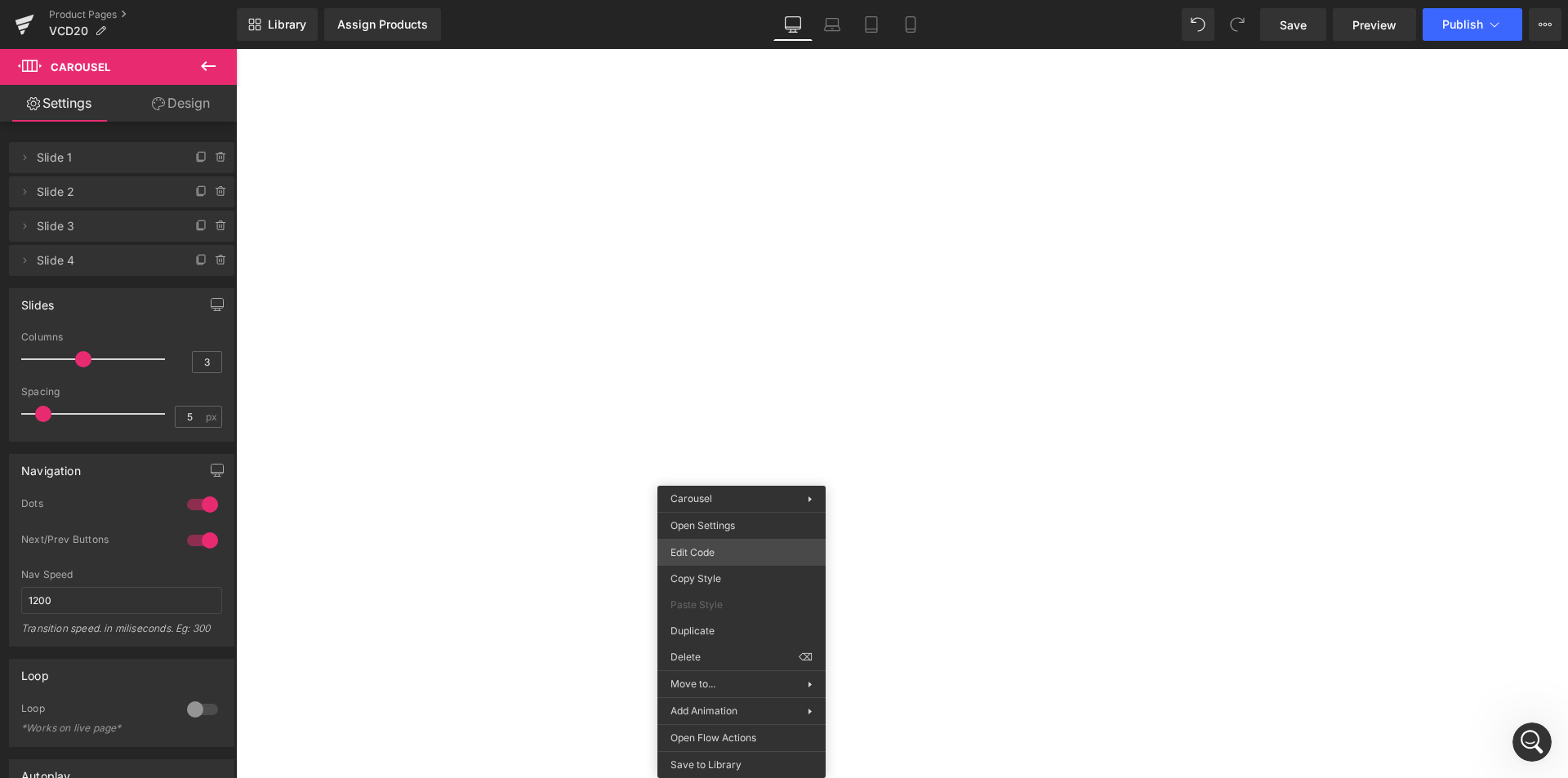
click at [740, 0] on div "Carousel You are previewing how the will restyle your page. You can not edit El…" at bounding box center [784, 0] width 1568 height 0
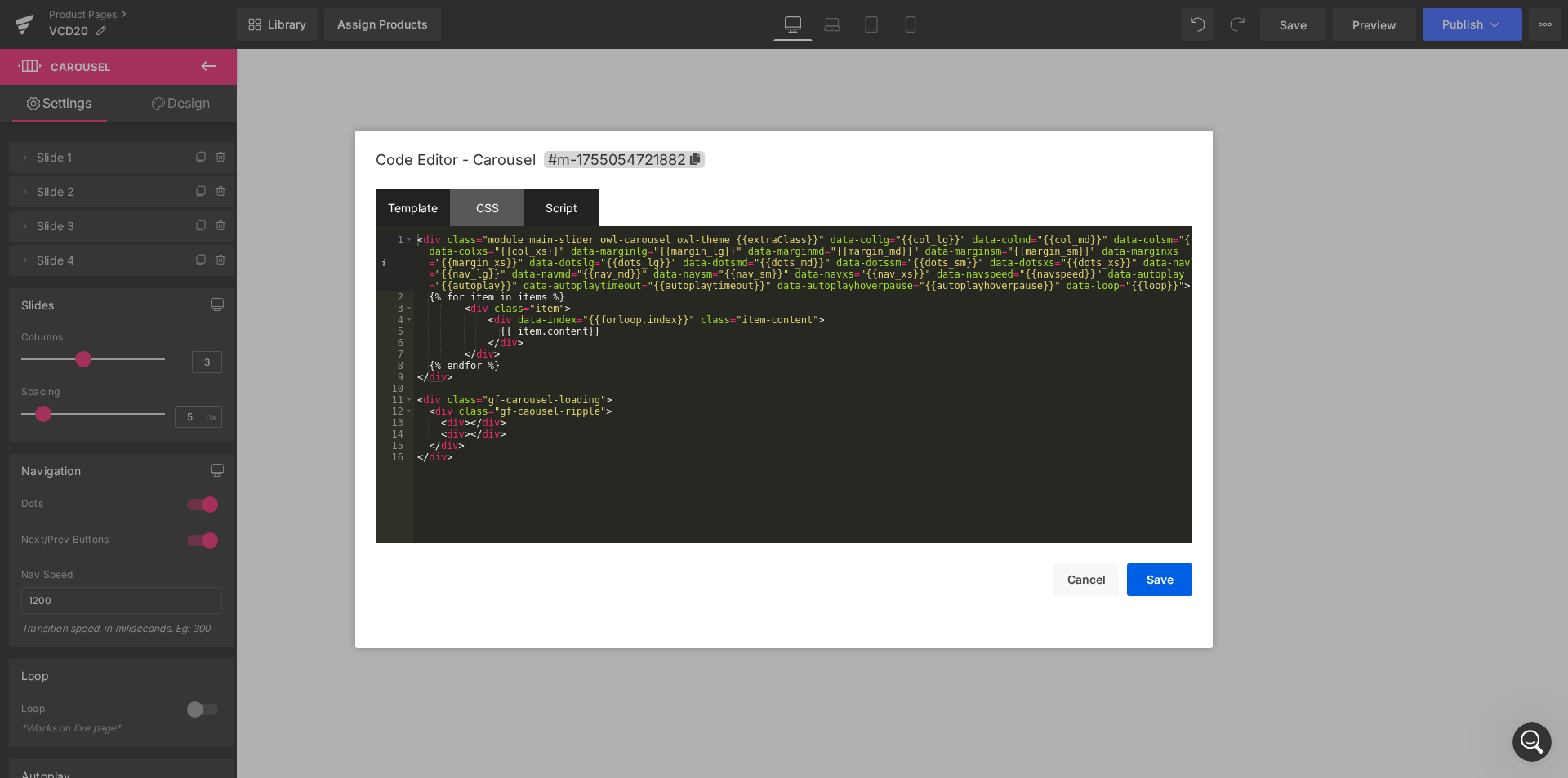
click at [561, 211] on div "Script" at bounding box center [561, 207] width 75 height 37
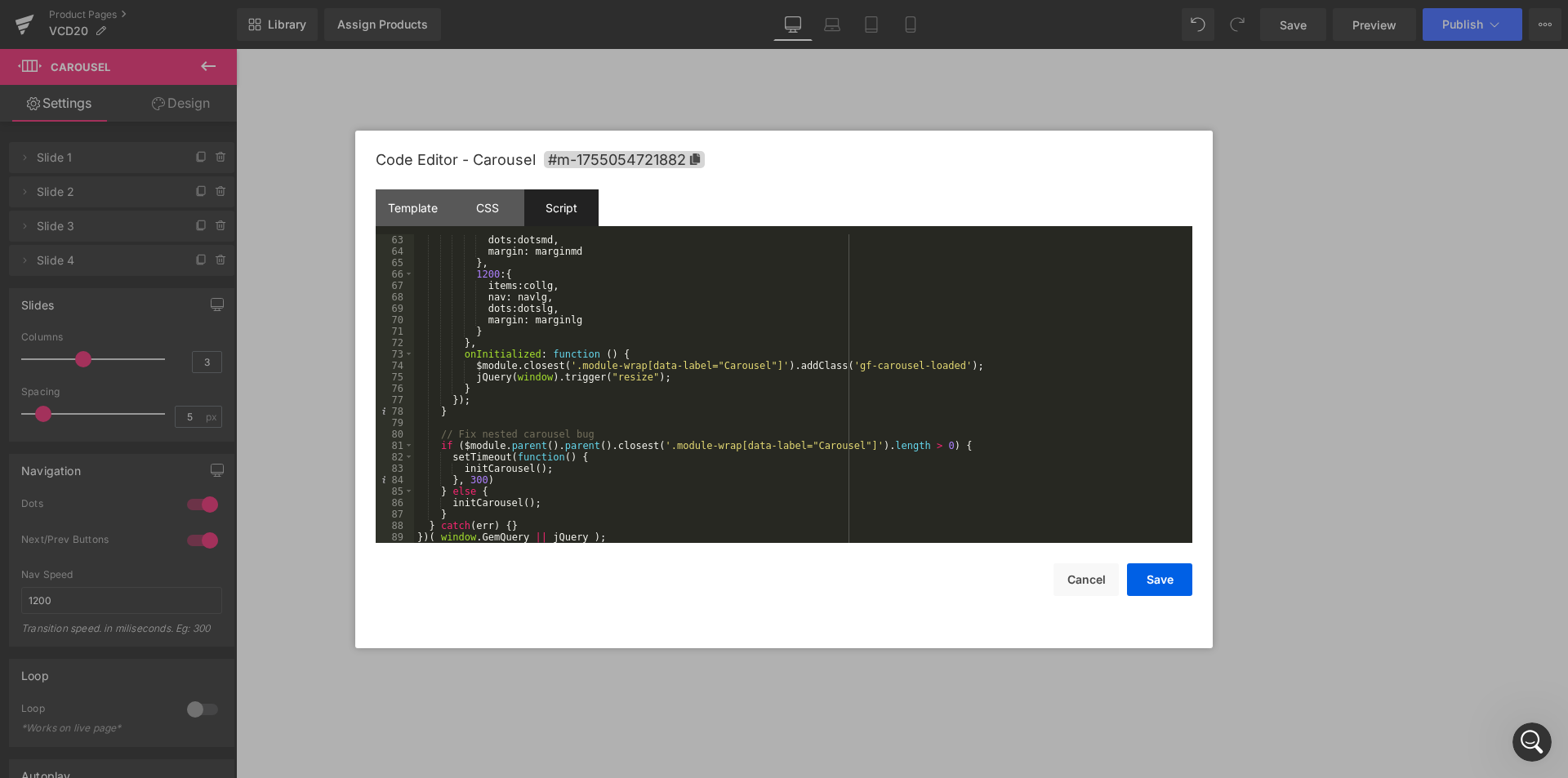
scroll to position [709, 0]
drag, startPoint x: 1075, startPoint y: 577, endPoint x: 790, endPoint y: 484, distance: 299.8
click at [710, 434] on div "Code Editor - Carousel #m-1755054721882 Template CSS Script Data 1 2 3 4 5 6 7 …" at bounding box center [784, 389] width 817 height 518
click at [1092, 591] on button "Cancel" at bounding box center [1087, 579] width 65 height 33
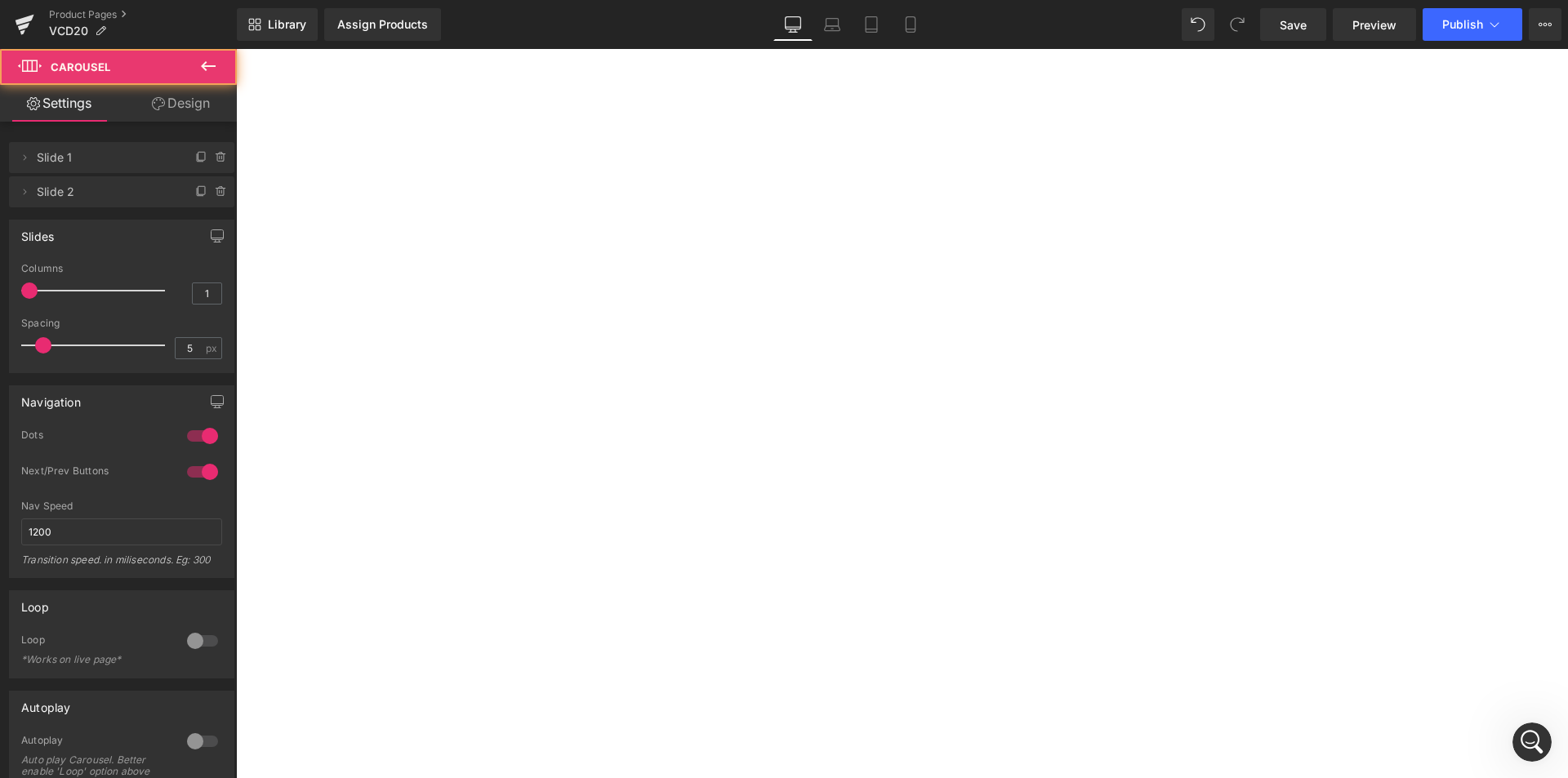
drag, startPoint x: 1013, startPoint y: 584, endPoint x: 773, endPoint y: 544, distance: 243.3
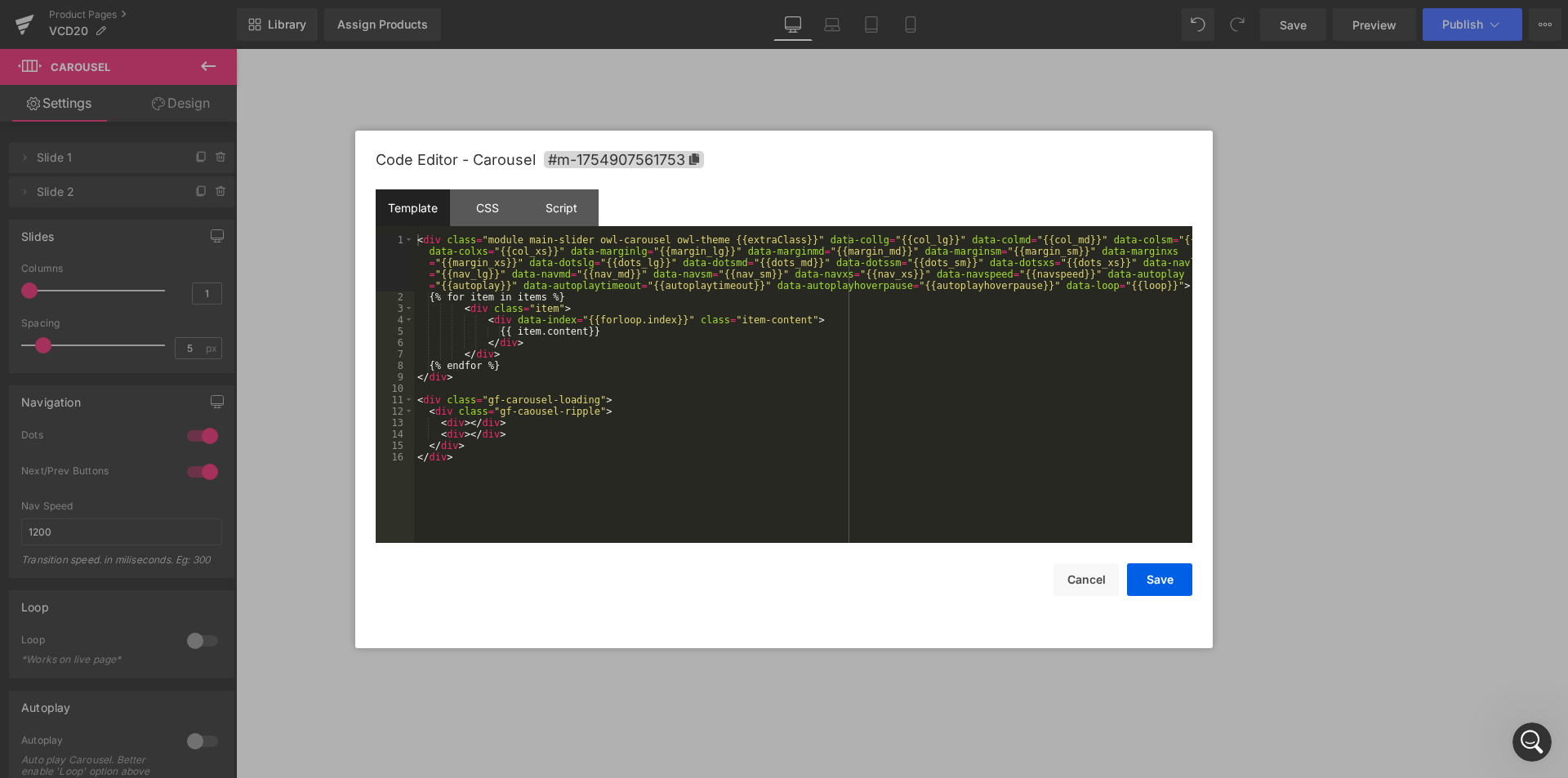
click at [727, 0] on div "Carousel You are previewing how the will restyle your page. You can not edit El…" at bounding box center [784, 0] width 1568 height 0
click at [539, 212] on div "Script" at bounding box center [561, 207] width 75 height 37
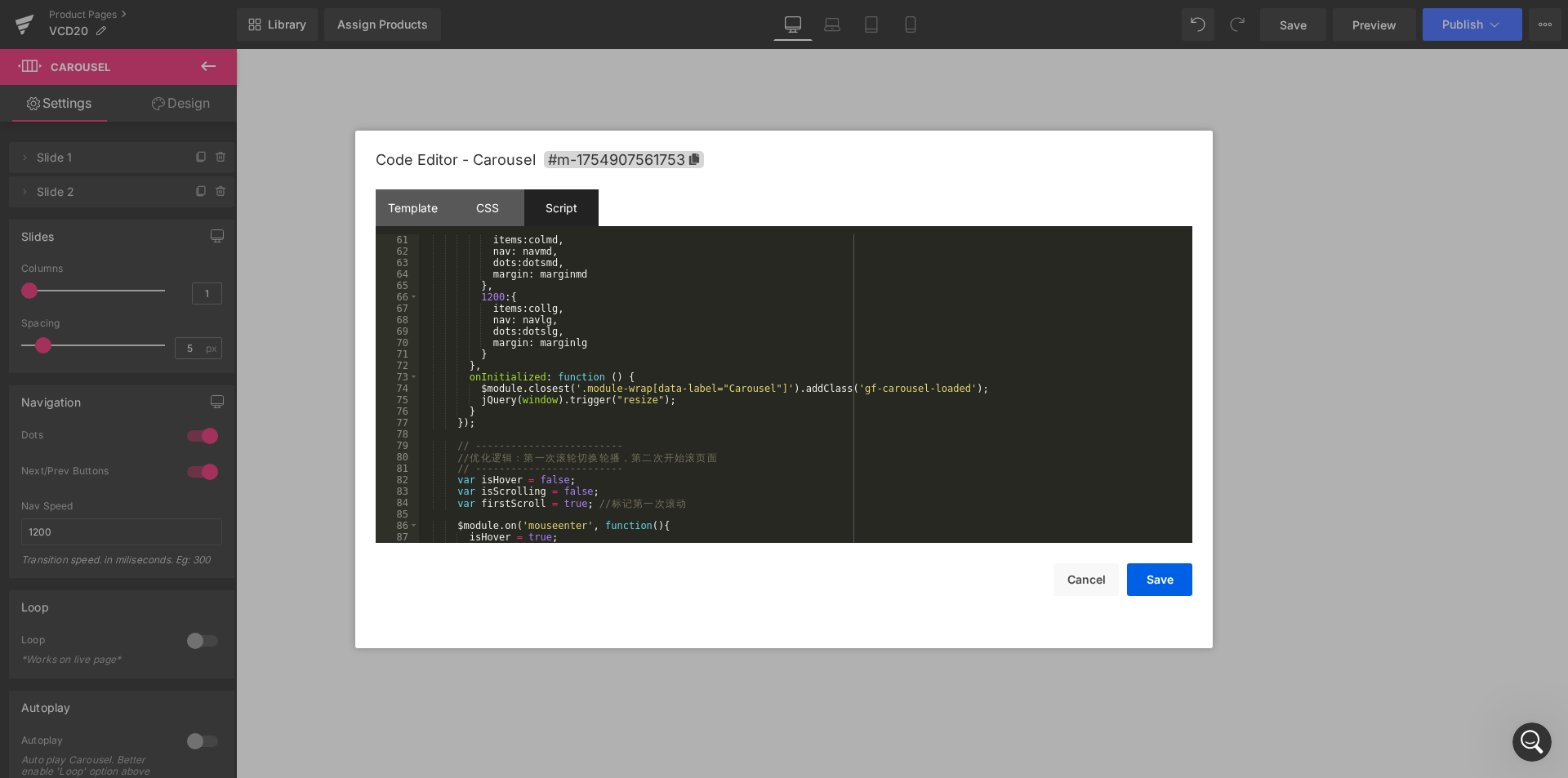
scroll to position [880, 0]
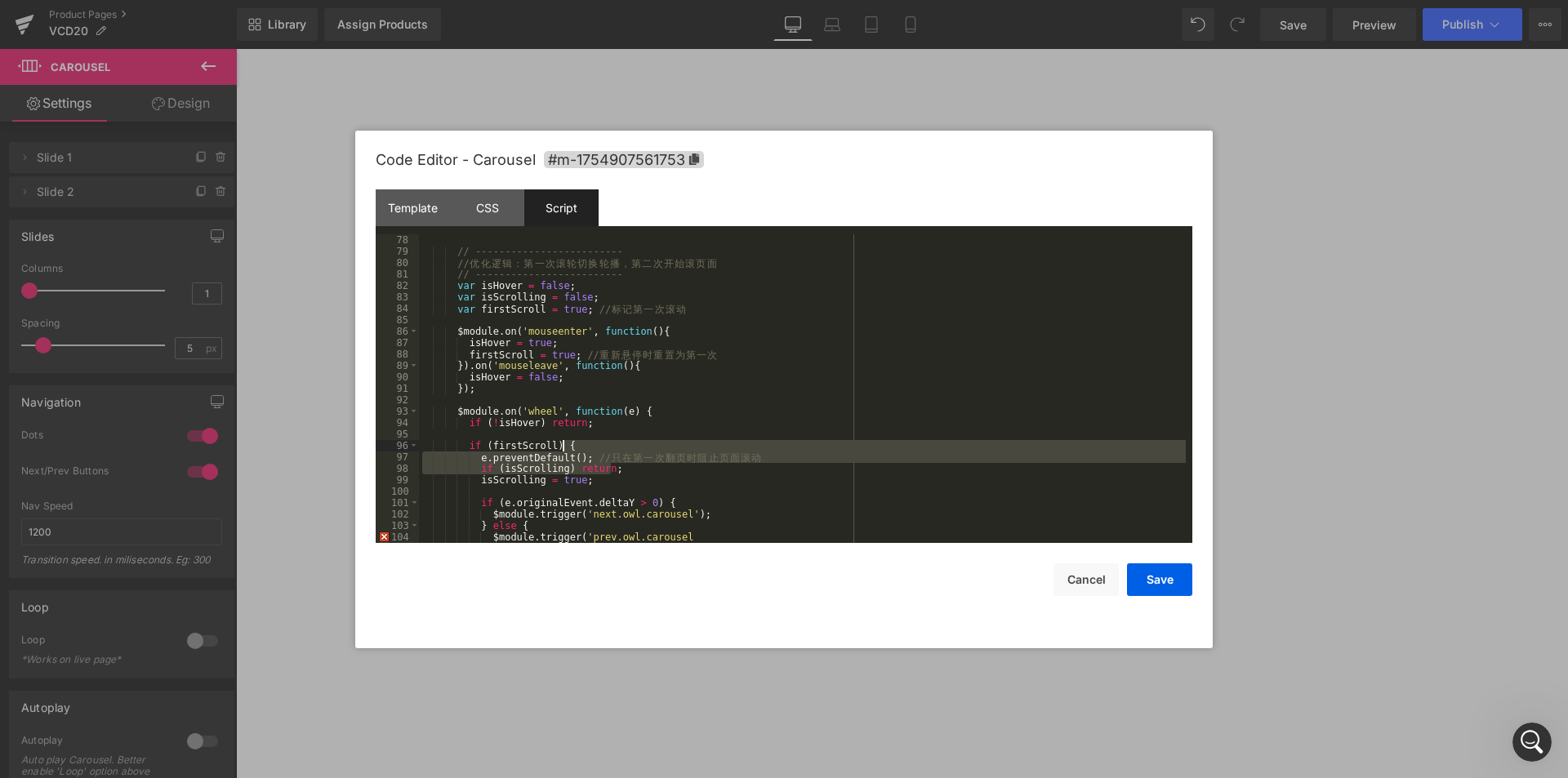
drag, startPoint x: 768, startPoint y: 469, endPoint x: 619, endPoint y: 445, distance: 150.9
click at [619, 445] on div "// ------------------------- // 优 化 逻 辑 ： 第 一 次 滚 轮 切 换 轮 播 ， 第 二 次 开 始 滚 页 面 /…" at bounding box center [802, 400] width 767 height 331
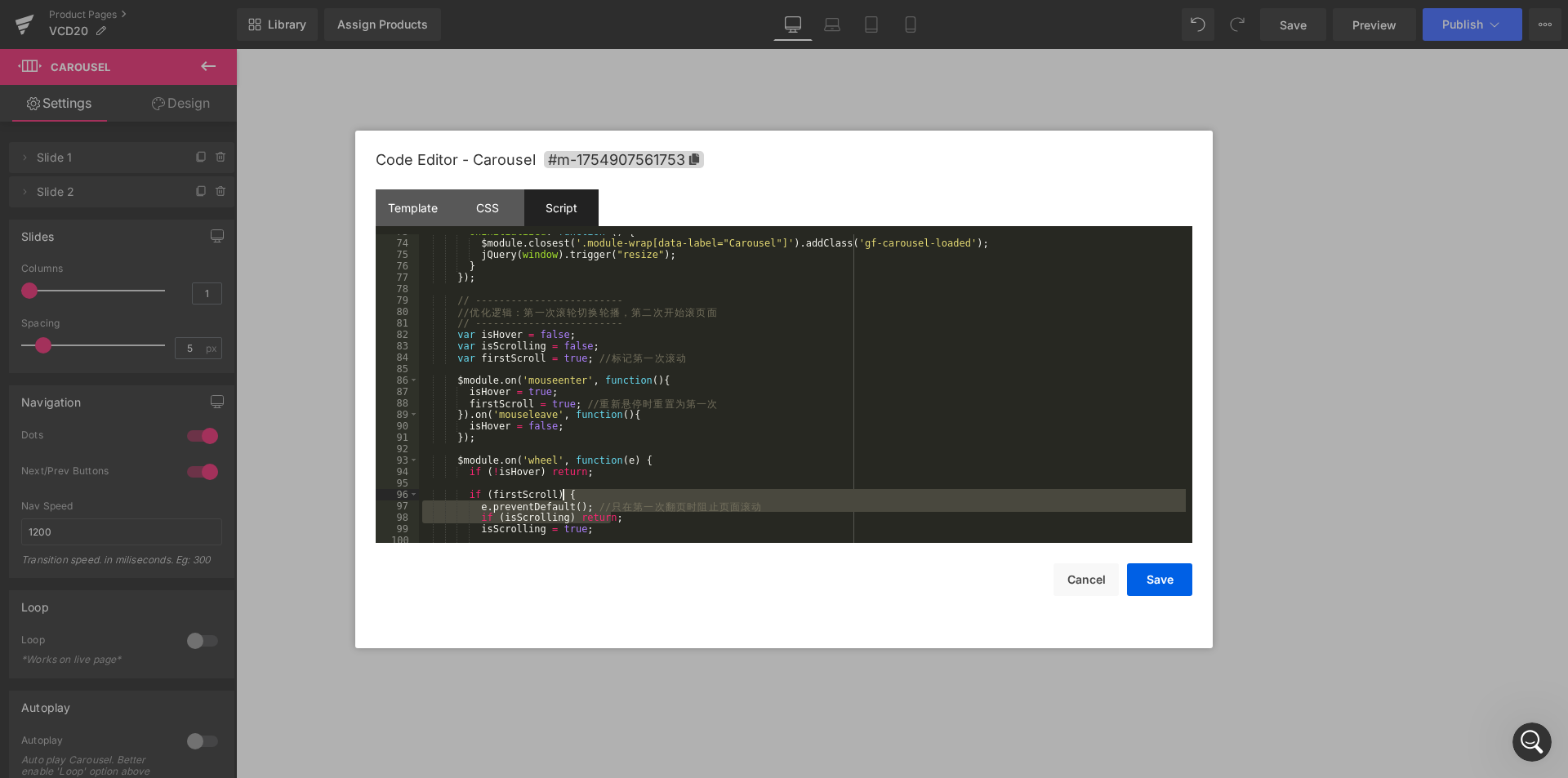
scroll to position [782, 0]
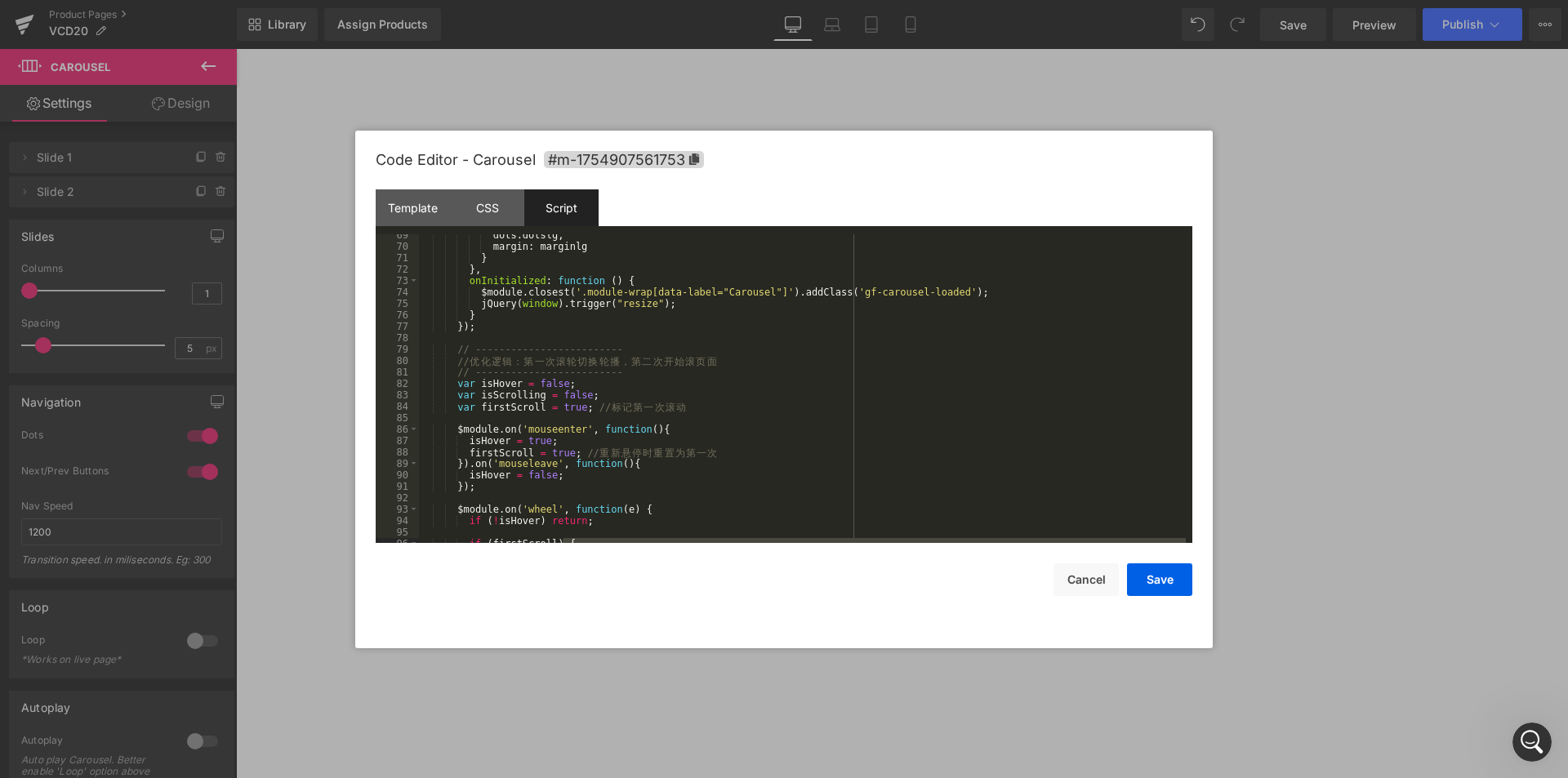
click at [760, 413] on div "dots : dotslg , margin : marginlg } } , onInitialized : function ( ) { $module …" at bounding box center [802, 395] width 767 height 331
click at [1100, 595] on button "Cancel" at bounding box center [1087, 579] width 65 height 33
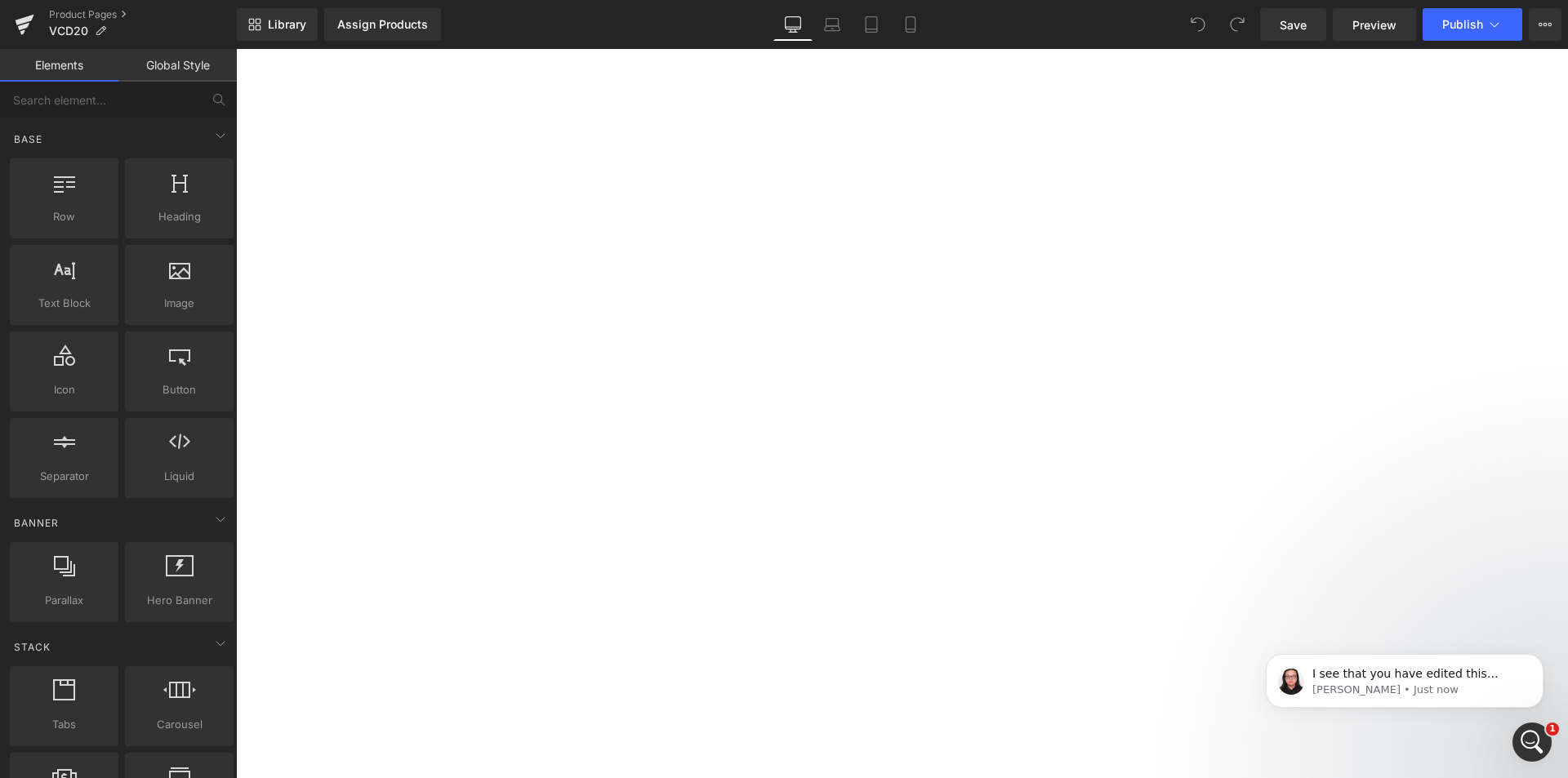
scroll to position [10590, 0]
click at [1539, 662] on button "Dismiss notification" at bounding box center [1539, 658] width 21 height 21
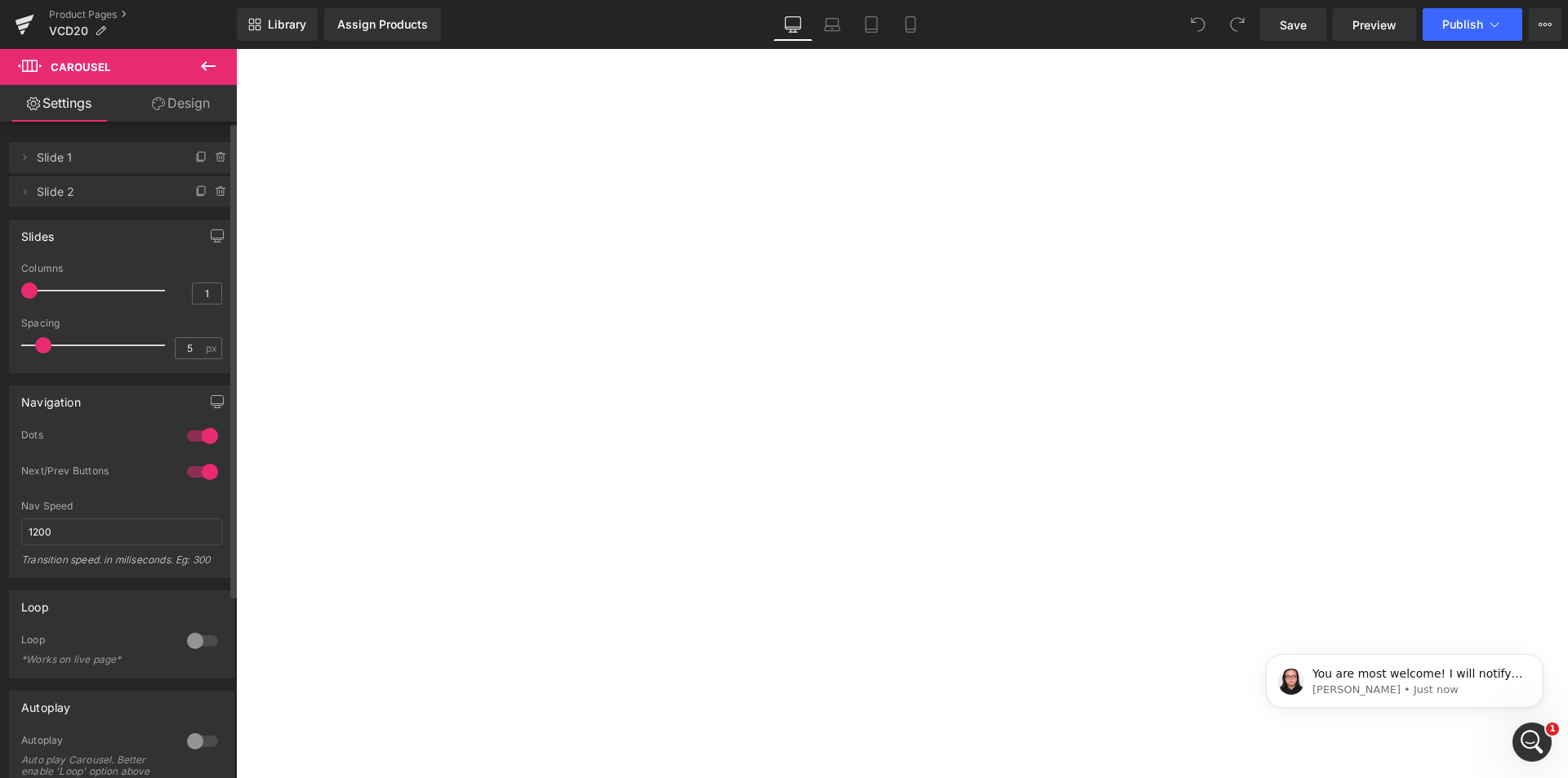
scroll to position [0, 0]
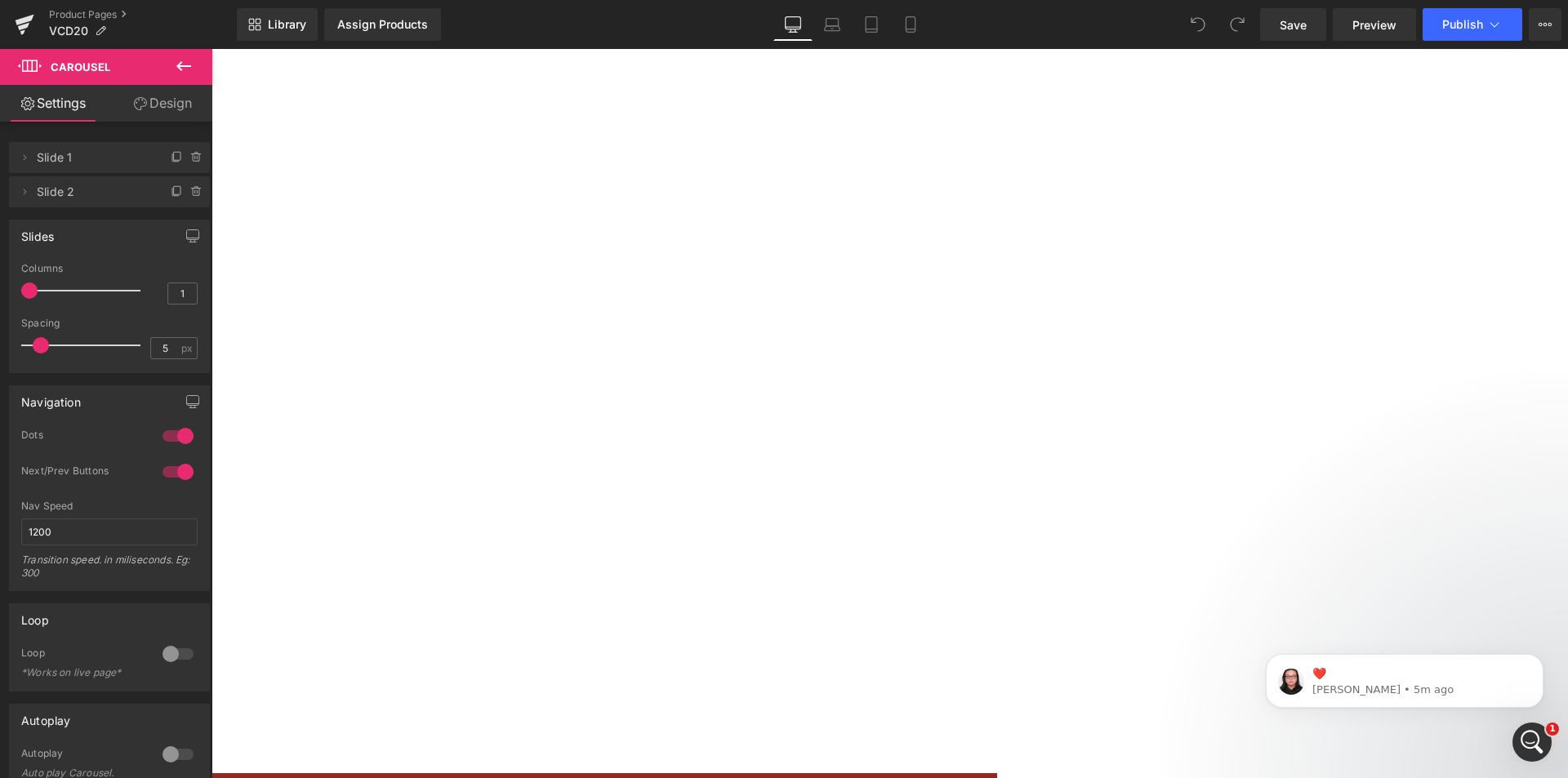
scroll to position [6755, 0]
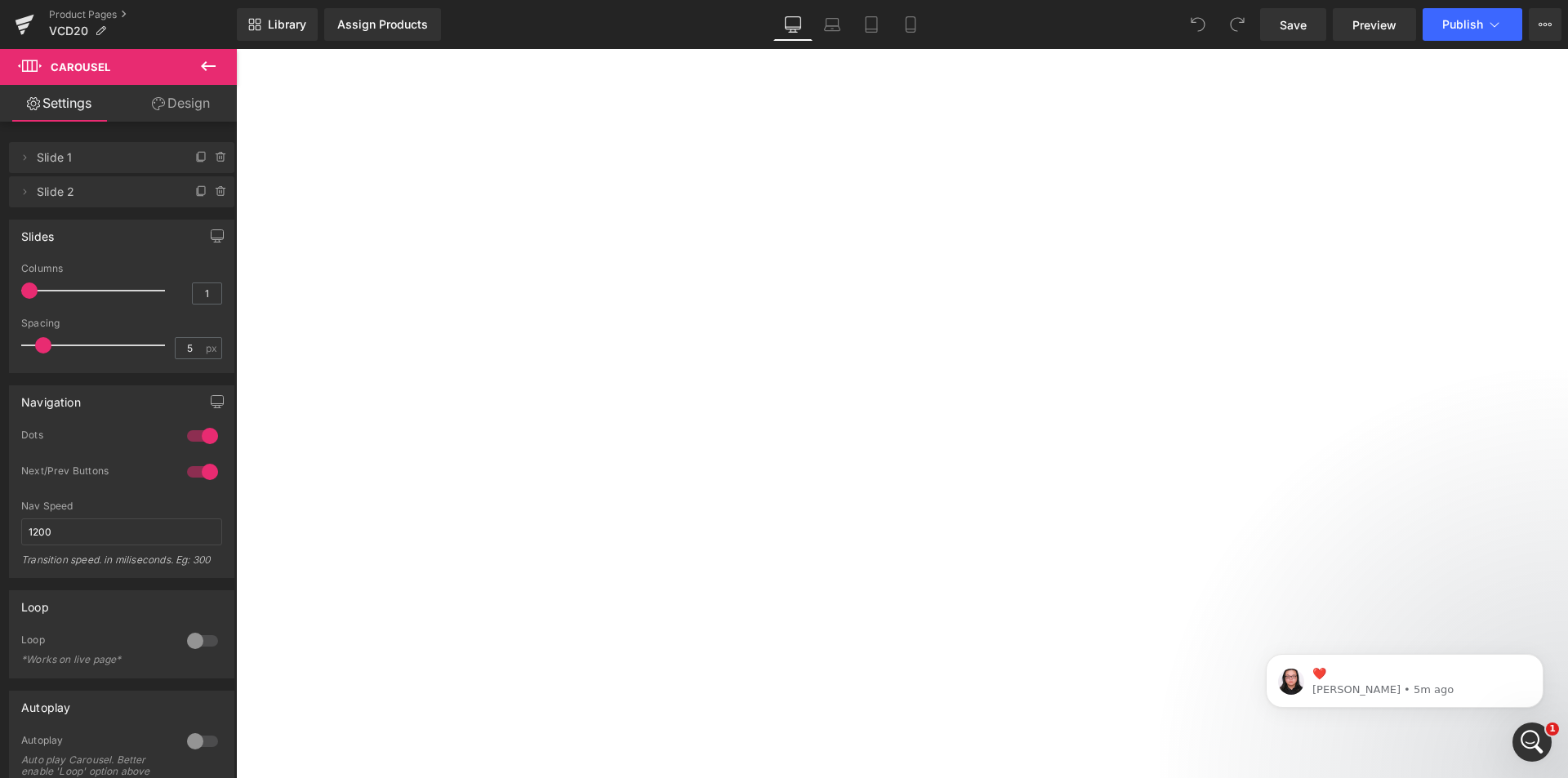
click at [236, 49] on span "Row" at bounding box center [236, 49] width 0 height 0
